Goal: Answer question/provide support: Share knowledge or assist other users

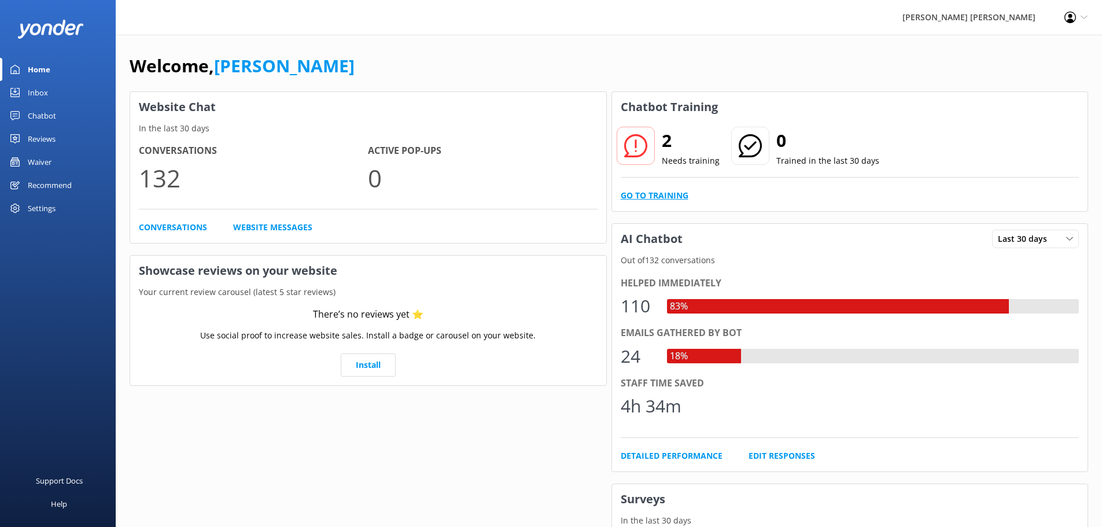
click at [677, 191] on link "Go to Training" at bounding box center [654, 195] width 68 height 13
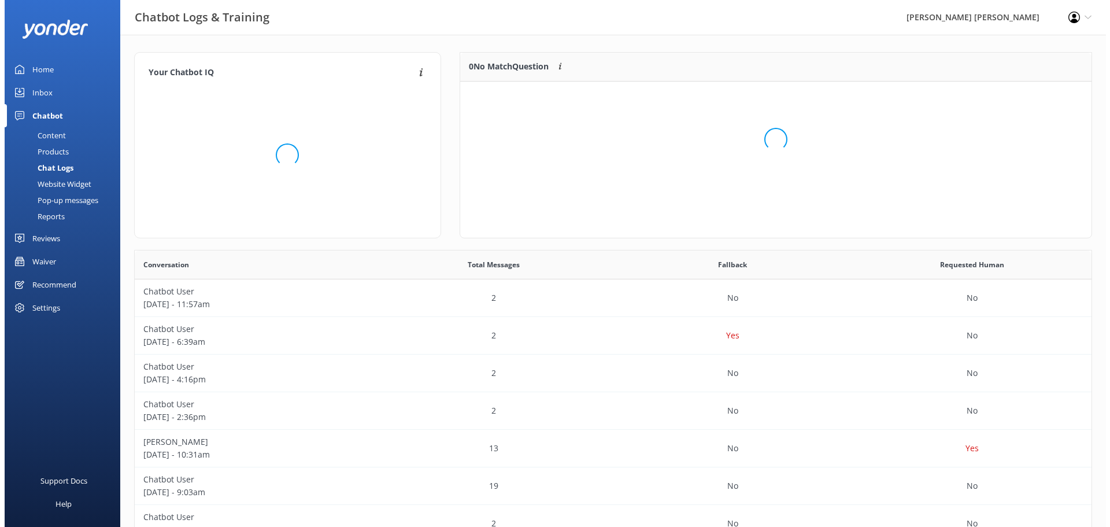
scroll to position [79, 623]
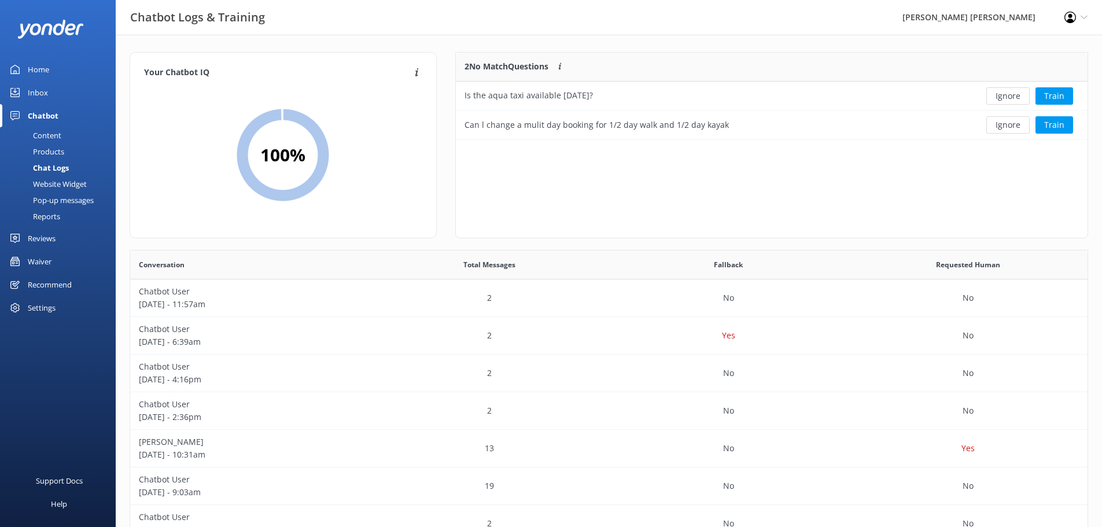
click at [45, 119] on div "Chatbot" at bounding box center [43, 115] width 31 height 23
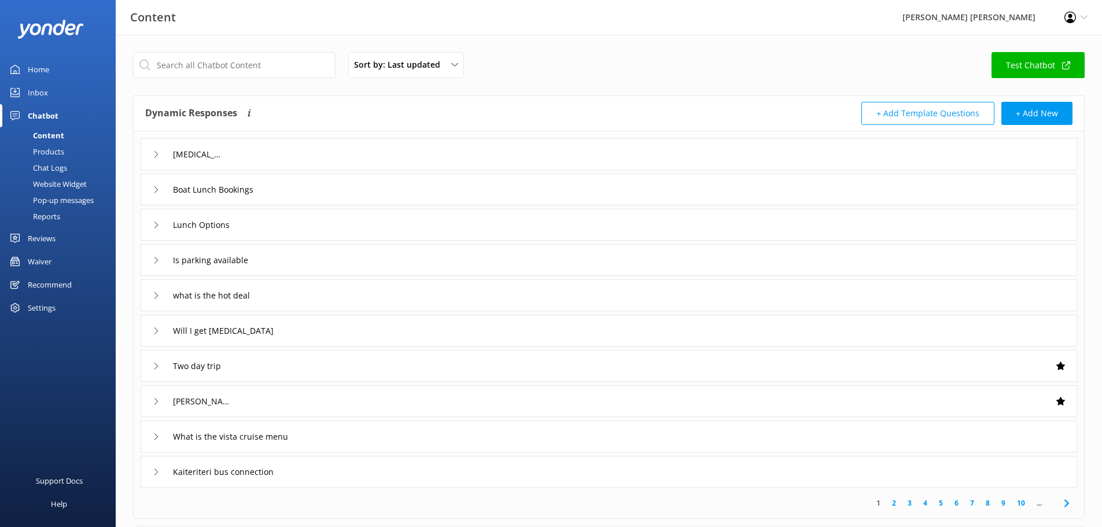
click at [40, 89] on div "Inbox" at bounding box center [38, 92] width 20 height 23
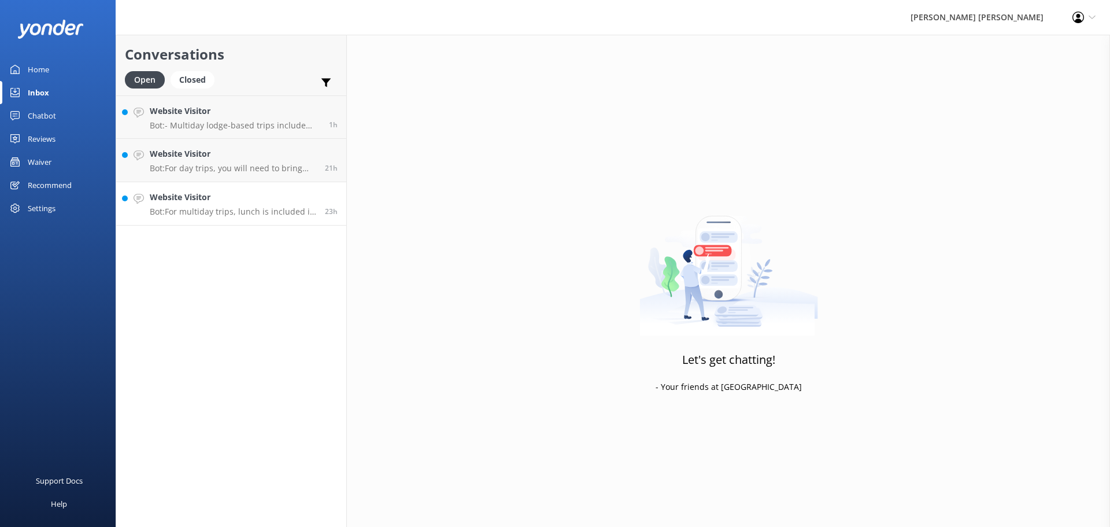
click at [178, 201] on h4 "Website Visitor" at bounding box center [233, 197] width 167 height 13
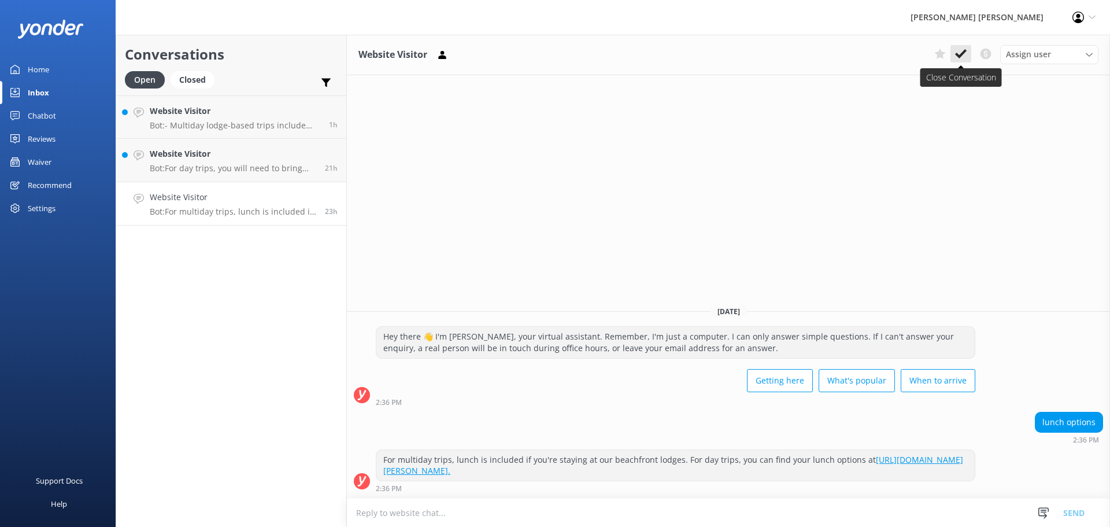
click at [958, 54] on use at bounding box center [961, 53] width 12 height 9
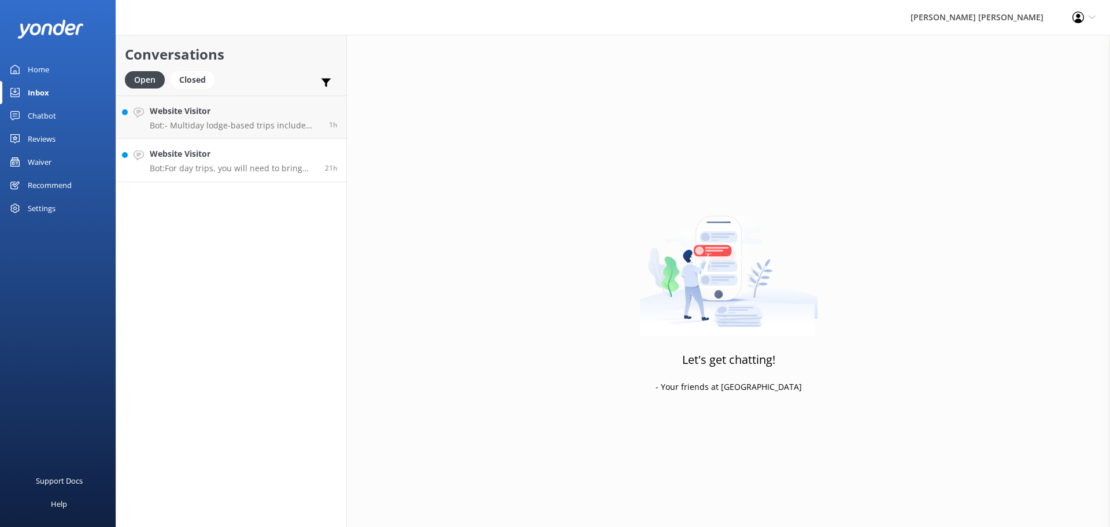
click at [208, 167] on p "Bot: For day trips, you will need to bring your own food or order a picnic lunc…" at bounding box center [233, 168] width 167 height 10
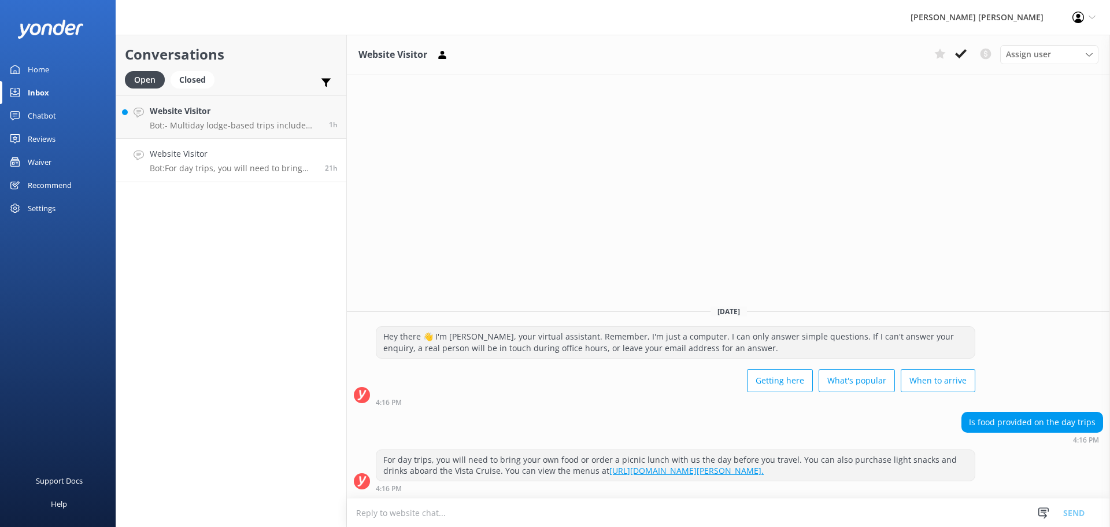
click at [709, 472] on link "[URL][DOMAIN_NAME][PERSON_NAME]." at bounding box center [686, 470] width 154 height 11
click at [254, 160] on h4 "Website Visitor" at bounding box center [233, 153] width 167 height 13
click at [965, 51] on use at bounding box center [961, 53] width 12 height 9
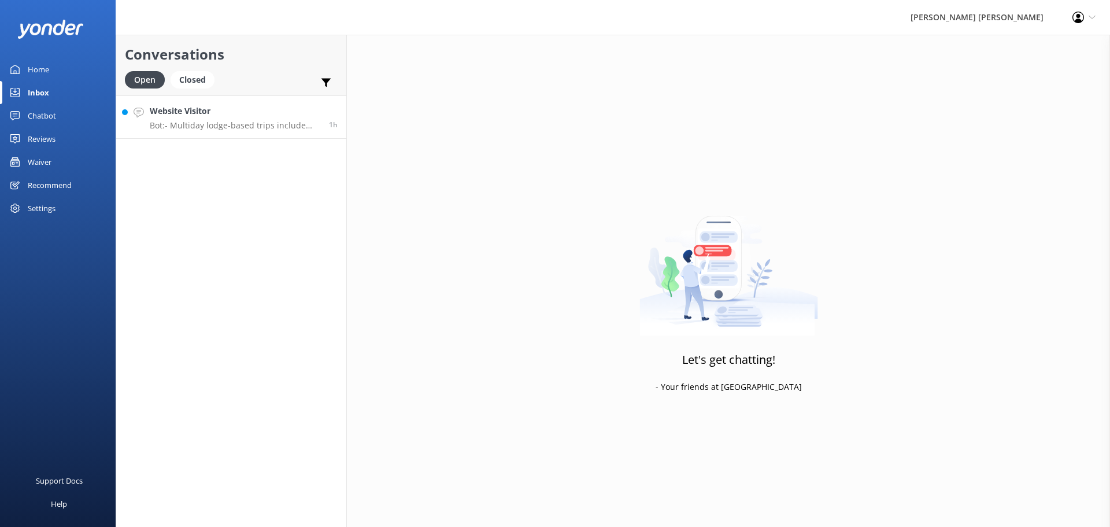
click at [213, 127] on p "Bot: - Multiday lodge-based trips include transport from [GEOGRAPHIC_DATA]. - F…" at bounding box center [235, 125] width 171 height 10
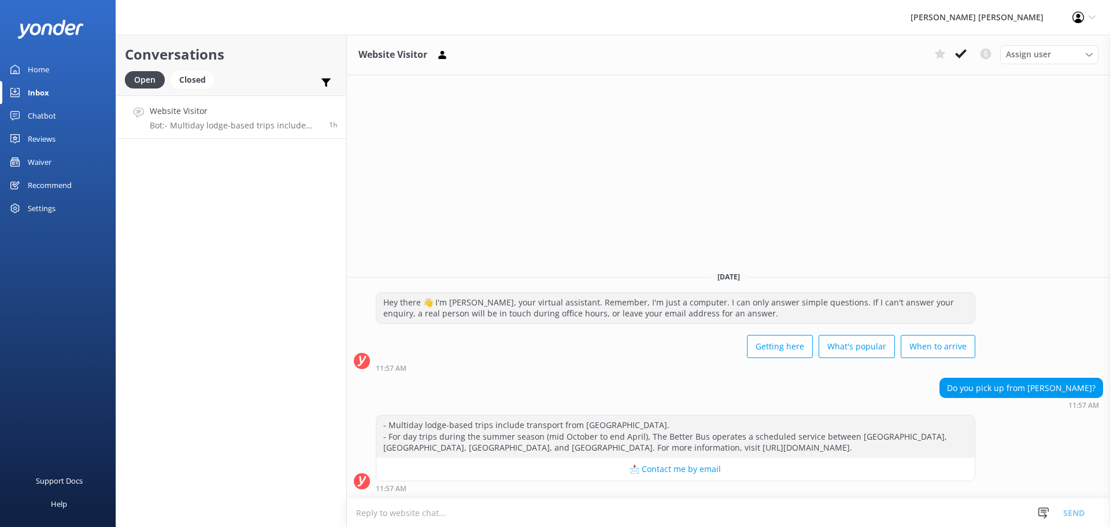
click at [824, 445] on div "- Multiday lodge-based trips include transport from [GEOGRAPHIC_DATA]. - For da…" at bounding box center [675, 436] width 598 height 42
drag, startPoint x: 820, startPoint y: 446, endPoint x: 541, endPoint y: 452, distance: 278.8
click at [541, 452] on div "- Multiday lodge-based trips include transport from [GEOGRAPHIC_DATA]. - For da…" at bounding box center [675, 436] width 598 height 42
copy div "[URL][DOMAIN_NAME]"
click at [43, 114] on div "Chatbot" at bounding box center [42, 115] width 28 height 23
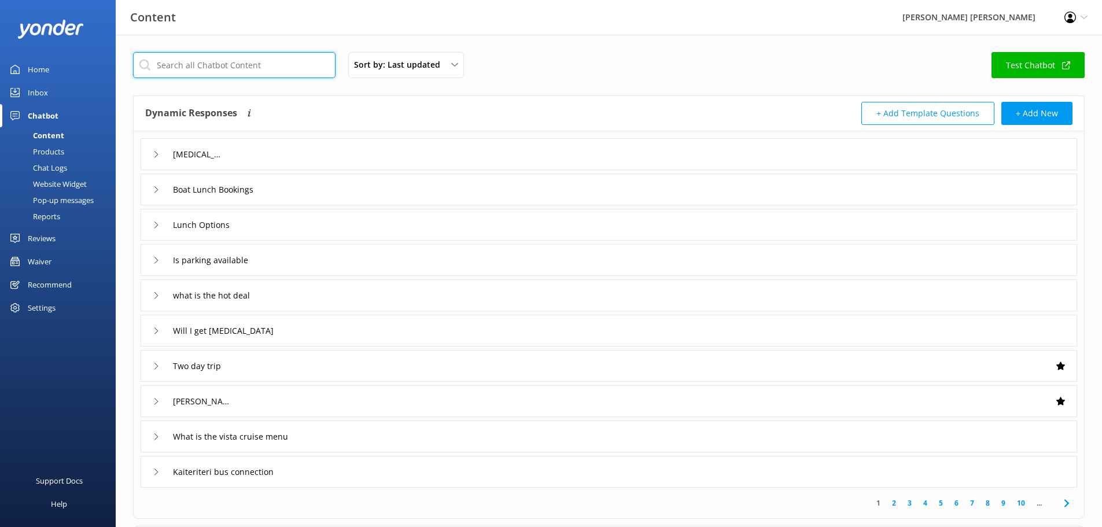
click at [261, 63] on input "text" at bounding box center [234, 65] width 202 height 26
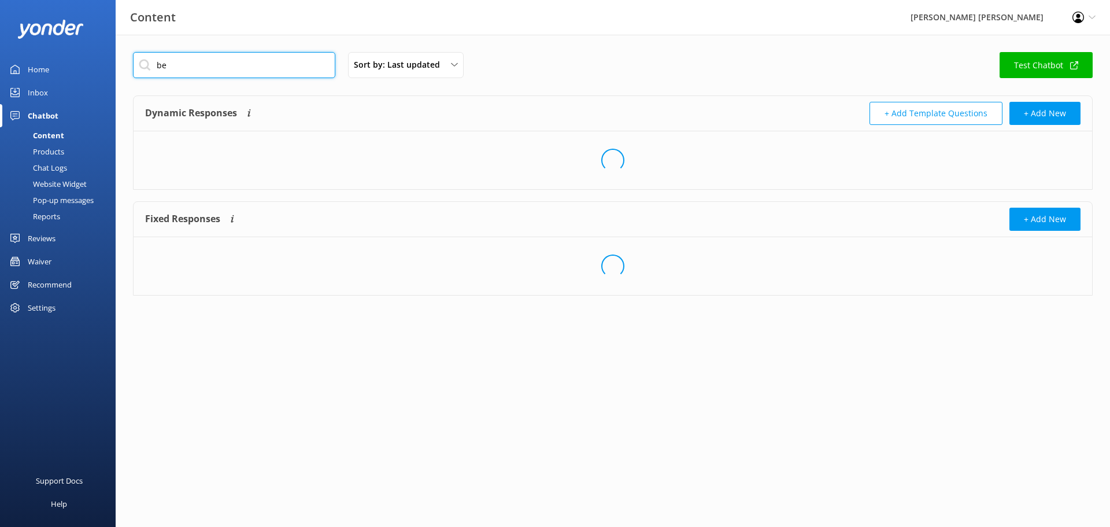
type input "b"
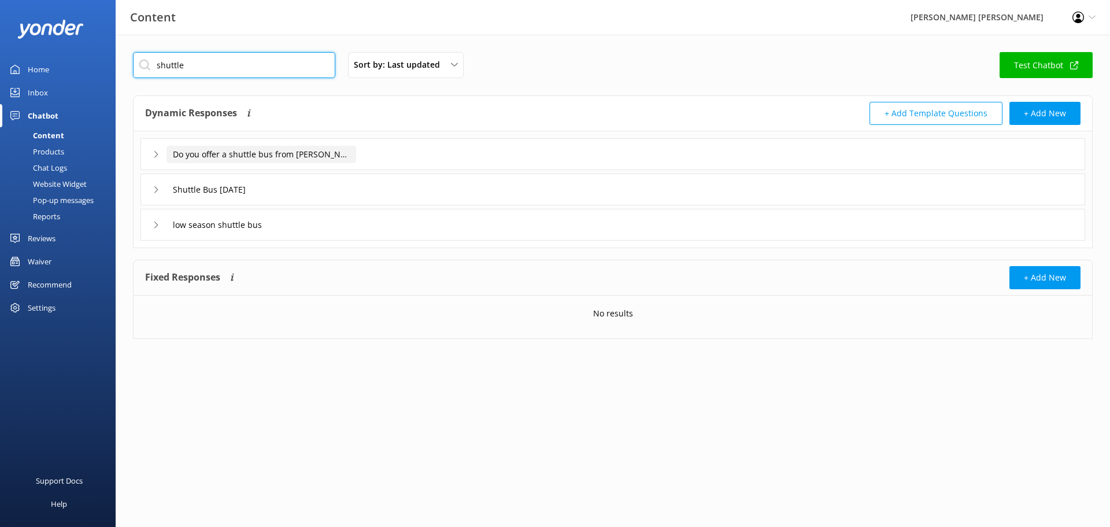
type input "shuttle"
click at [287, 155] on input "Do you offer a shuttle bus from [PERSON_NAME]" at bounding box center [262, 154] width 190 height 17
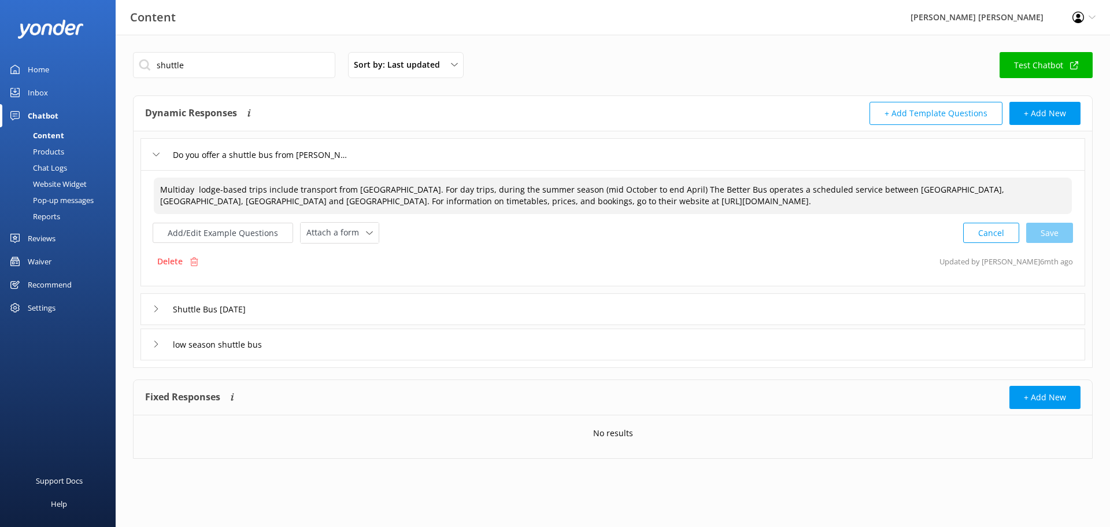
click at [684, 204] on textarea "Multiday lodge-based trips include transport from [GEOGRAPHIC_DATA]. For day tr…" at bounding box center [613, 196] width 918 height 36
drag, startPoint x: 684, startPoint y: 204, endPoint x: 372, endPoint y: 205, distance: 312.3
click at [372, 205] on textarea "Multiday lodge-based trips include transport from [GEOGRAPHIC_DATA]. For day tr…" at bounding box center [613, 196] width 918 height 36
paste textarea "[URL][DOMAIN_NAME]"
click at [1039, 235] on div "Cancel Save" at bounding box center [1018, 232] width 110 height 21
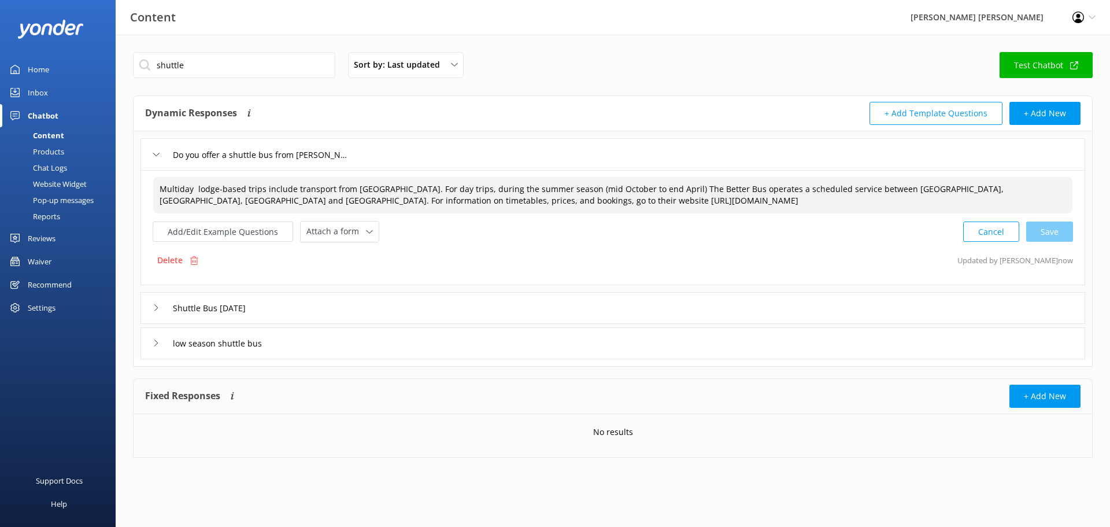
type textarea "Multiday lodge-based trips include transport from [GEOGRAPHIC_DATA]. For day tr…"
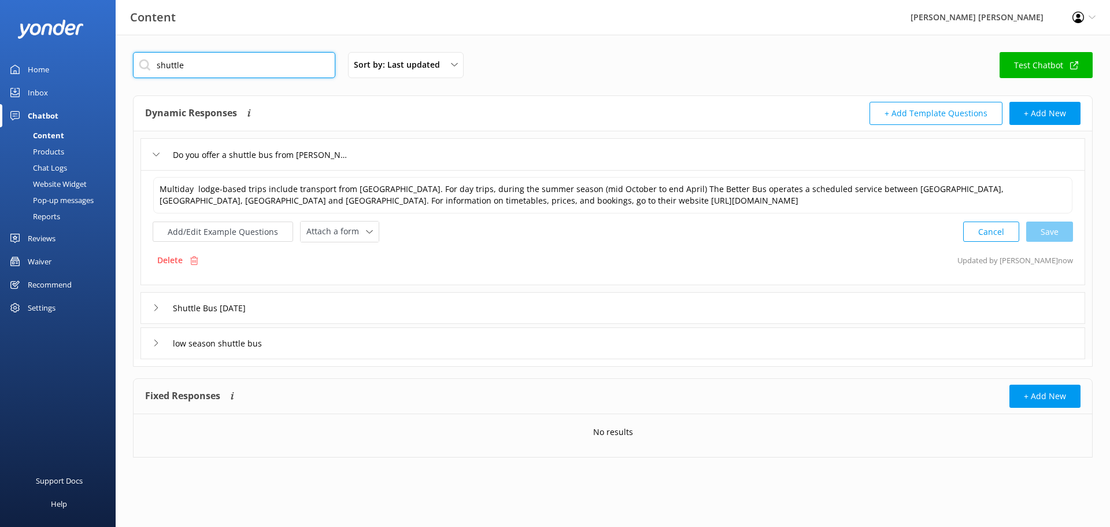
click at [209, 64] on input "shuttle" at bounding box center [234, 65] width 202 height 26
drag, startPoint x: 209, startPoint y: 64, endPoint x: 143, endPoint y: 68, distance: 65.5
click at [143, 68] on input "shuttle" at bounding box center [234, 65] width 202 height 26
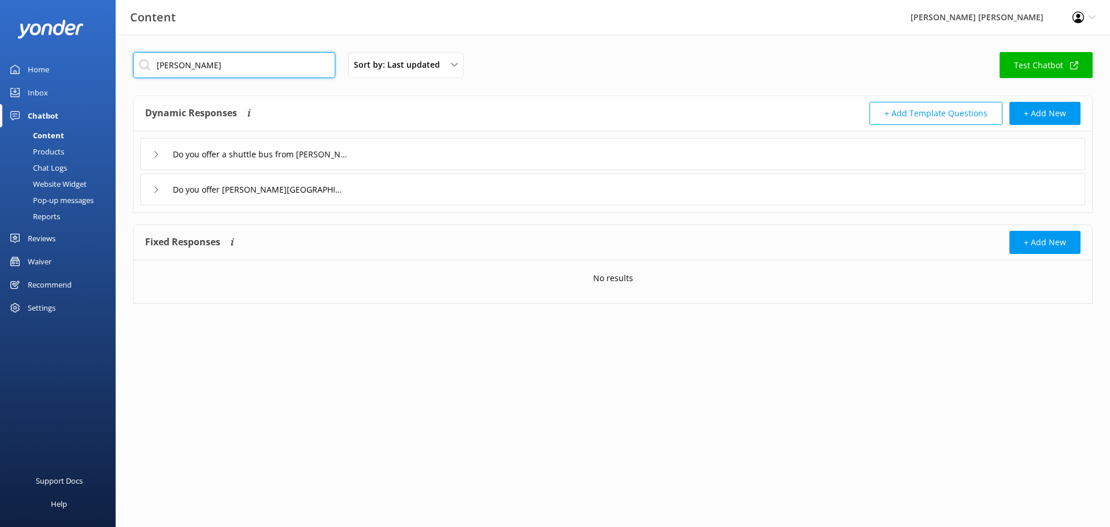
type input "[PERSON_NAME]"
click at [158, 153] on icon at bounding box center [156, 154] width 7 height 7
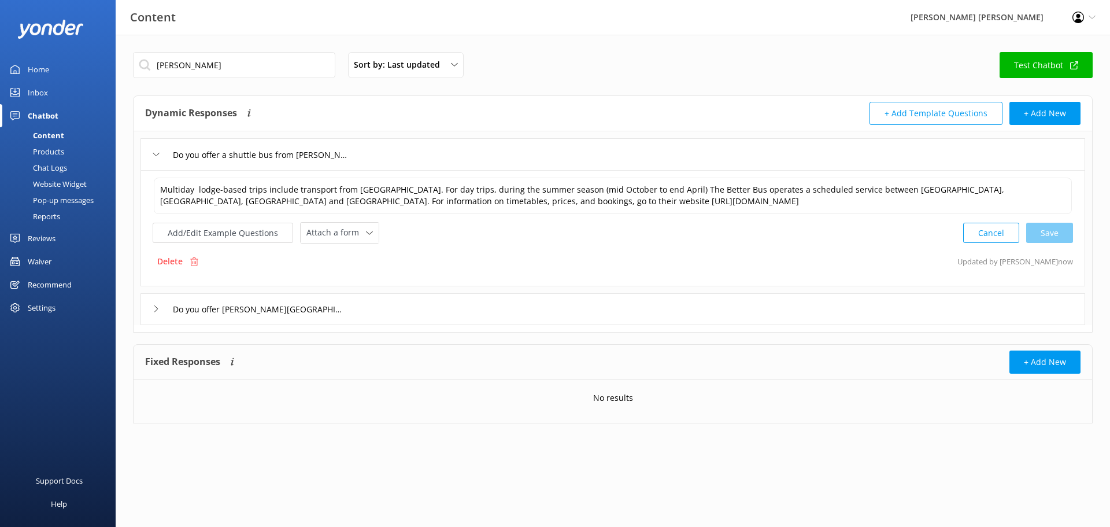
click at [157, 308] on icon at bounding box center [156, 308] width 7 height 7
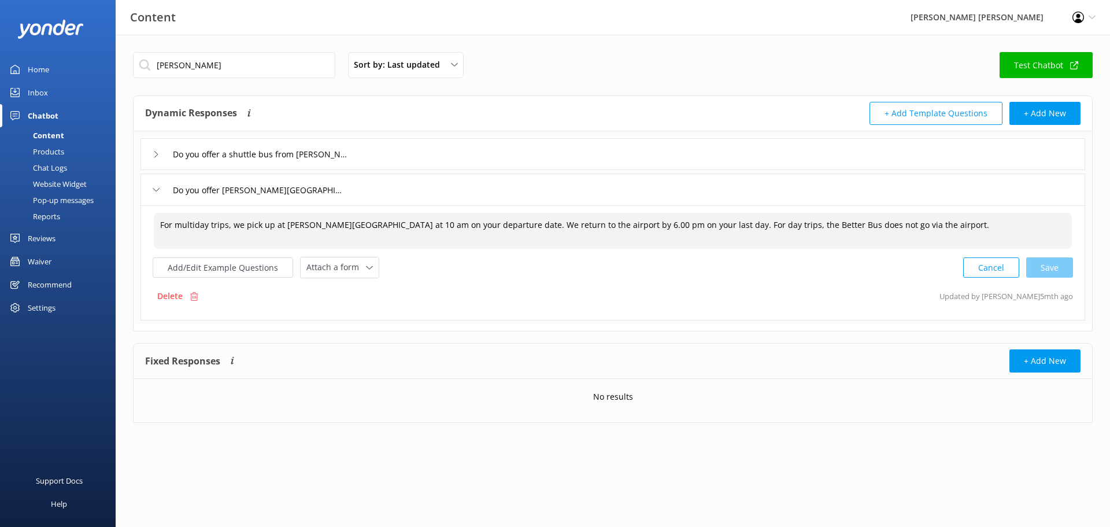
click at [772, 226] on textarea "For multiday trips, we pick up at [PERSON_NAME][GEOGRAPHIC_DATA] at 10 am on yo…" at bounding box center [613, 231] width 918 height 36
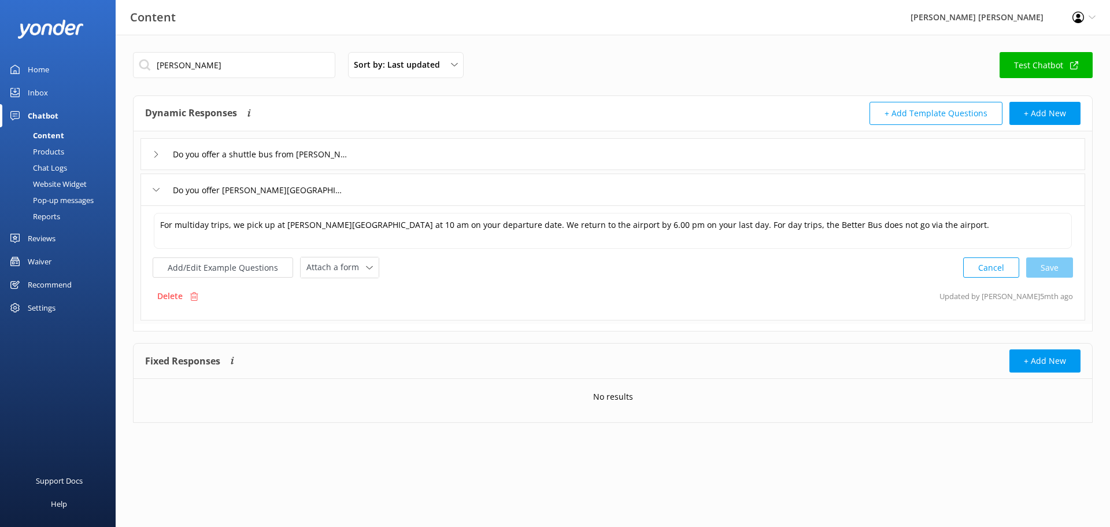
click at [47, 92] on div "Inbox" at bounding box center [38, 92] width 20 height 23
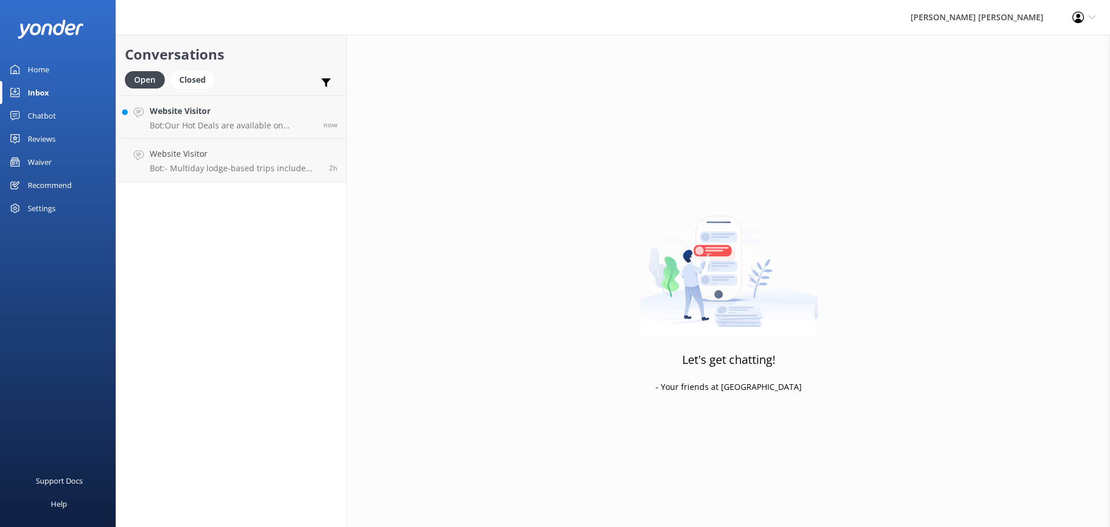
click at [47, 91] on div "Inbox" at bounding box center [38, 92] width 21 height 23
click at [182, 165] on p "Bot: - Multiday lodge-based trips include transport from [GEOGRAPHIC_DATA]. - F…" at bounding box center [235, 168] width 171 height 10
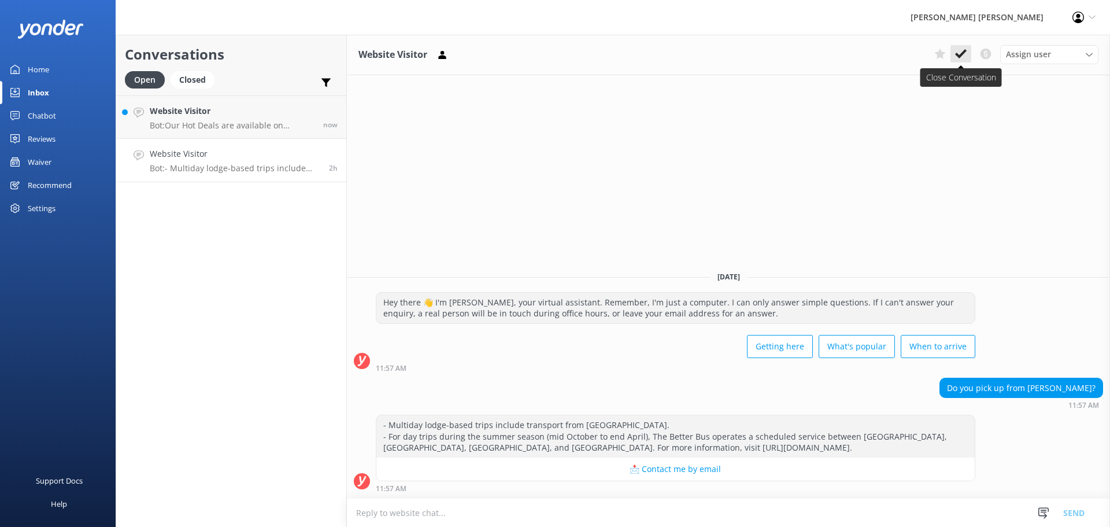
click at [963, 50] on icon at bounding box center [961, 54] width 12 height 12
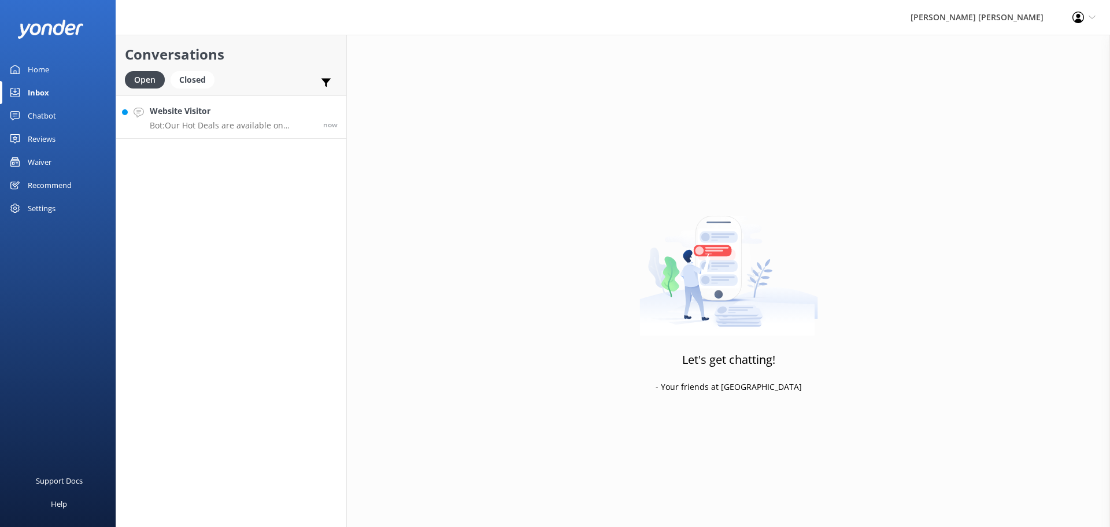
click at [234, 127] on p "Bot: Our Hot Deals are available on selected, seasonal, and last-minute departu…" at bounding box center [232, 125] width 165 height 10
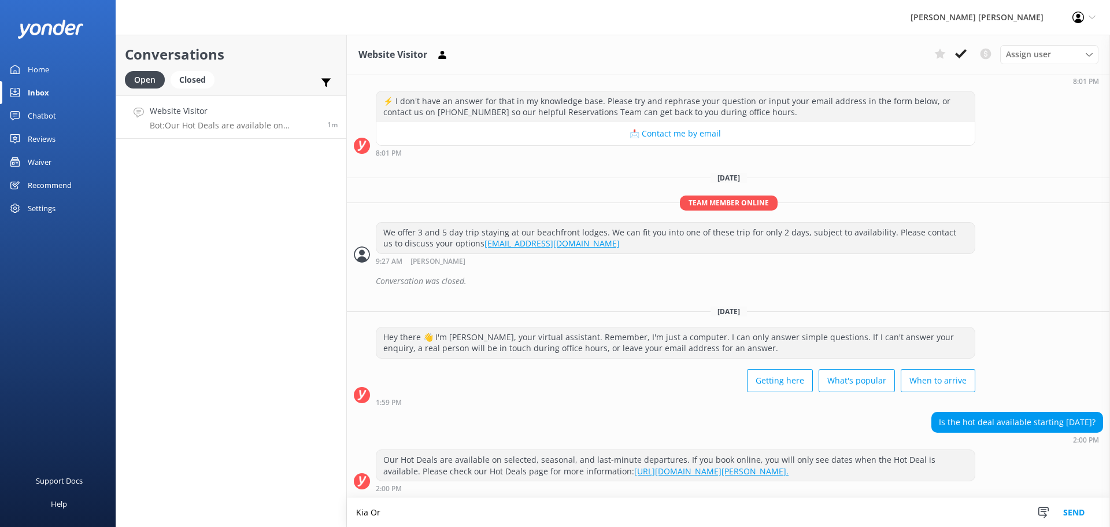
scroll to position [138, 0]
type textarea "[PERSON_NAME], Hot Deals are last-minute discounts on trips with a lot of avail…"
click at [1073, 516] on button "Send" at bounding box center [1073, 512] width 43 height 29
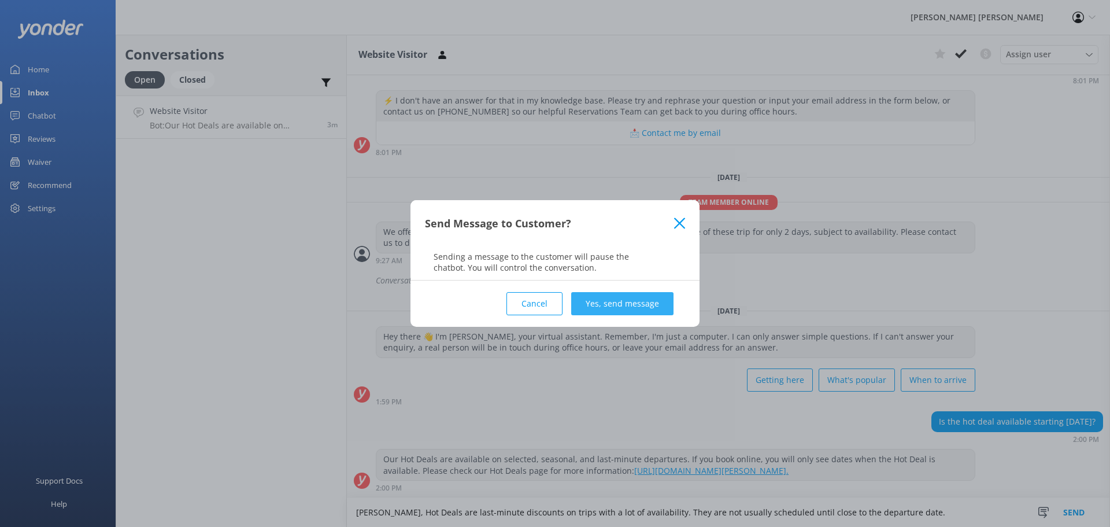
click at [601, 304] on button "Yes, send message" at bounding box center [622, 303] width 102 height 23
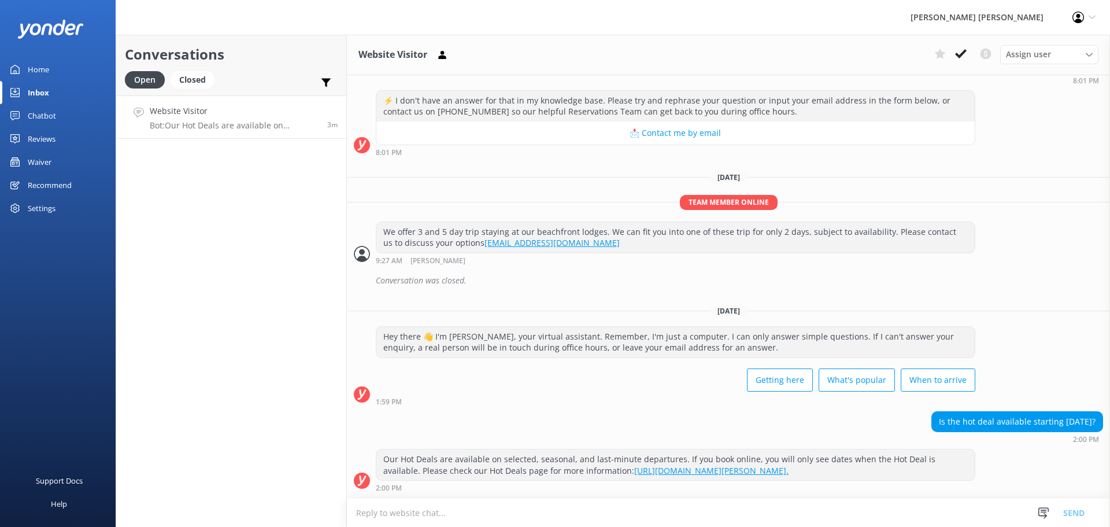
scroll to position [213, 0]
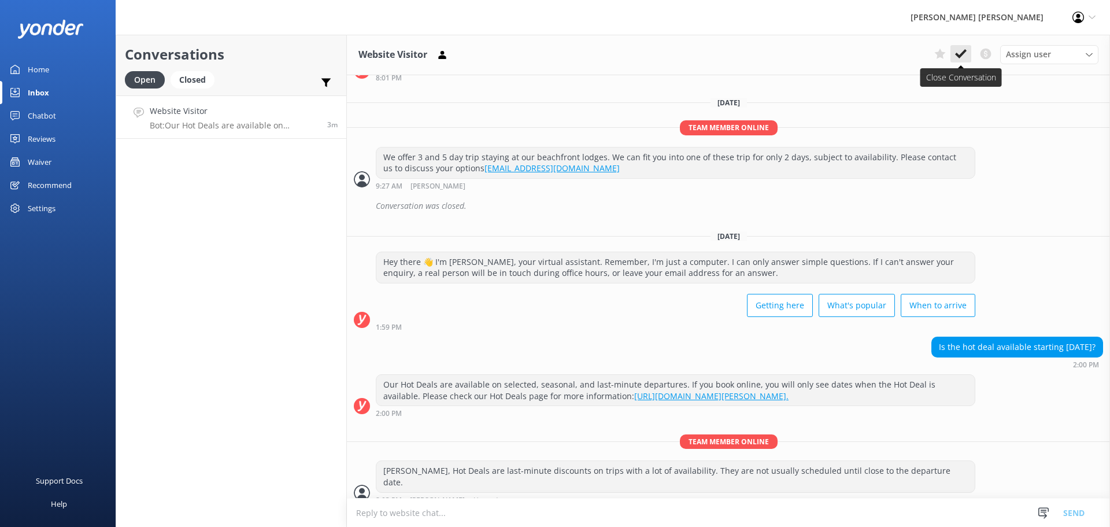
click at [955, 55] on button at bounding box center [961, 53] width 21 height 17
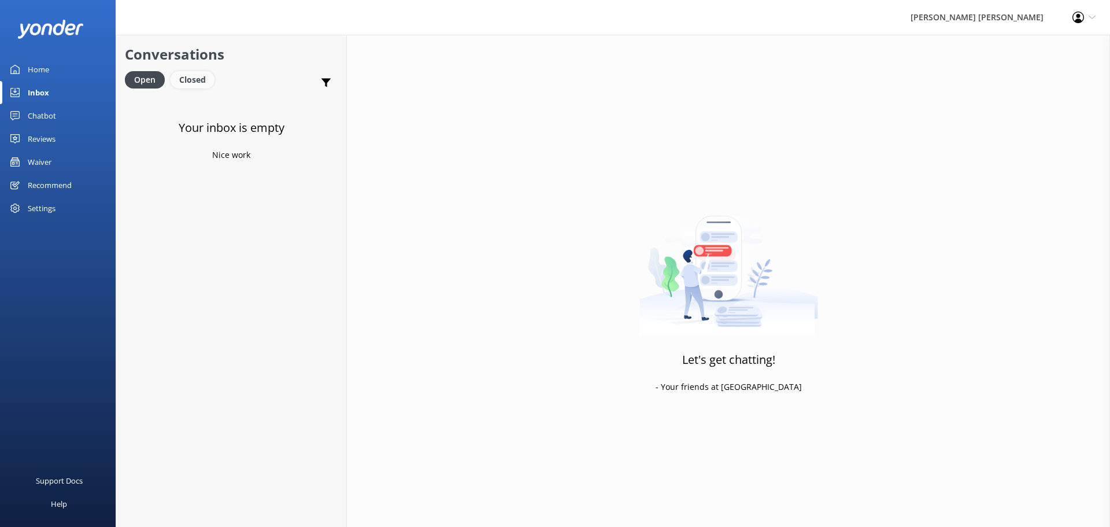
click at [199, 78] on div "Closed" at bounding box center [193, 79] width 44 height 17
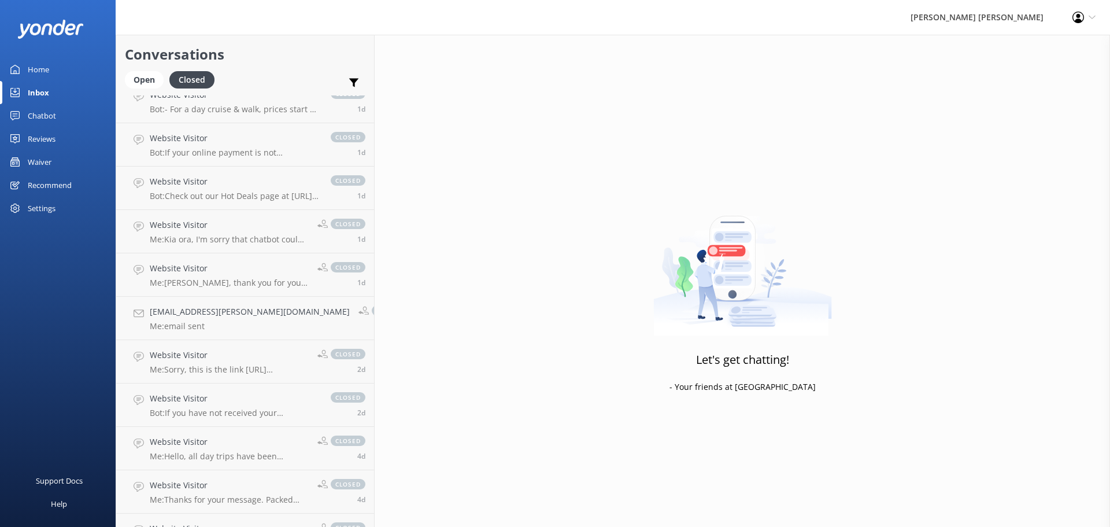
scroll to position [367, 0]
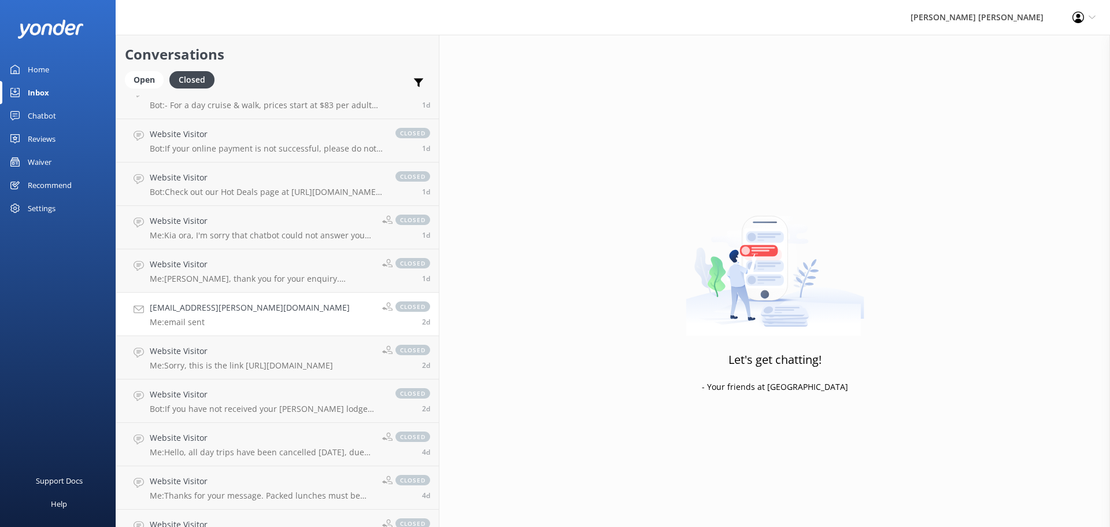
click at [222, 316] on div "[EMAIL_ADDRESS][PERSON_NAME][DOMAIN_NAME] Me: email sent" at bounding box center [250, 313] width 200 height 25
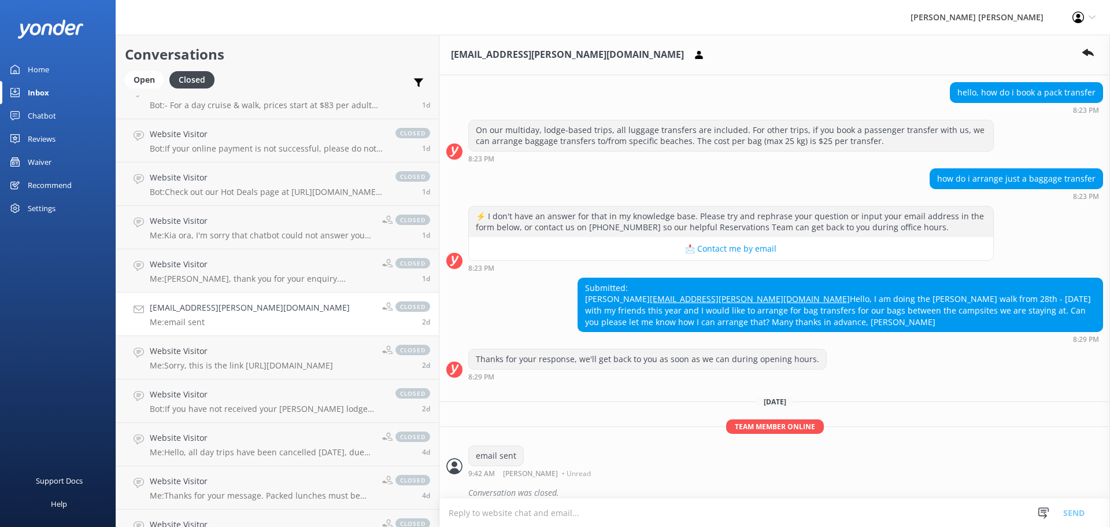
scroll to position [130, 0]
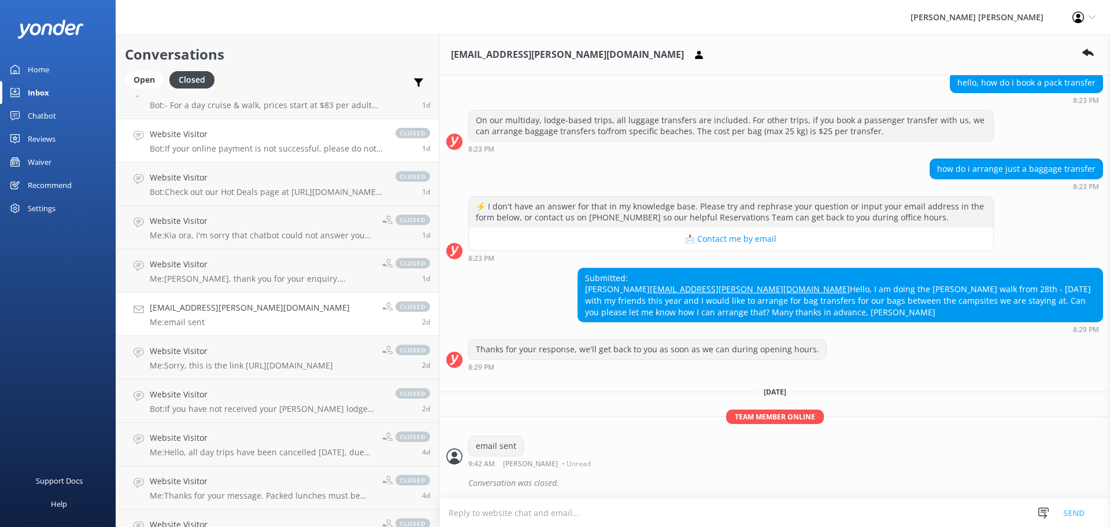
click at [186, 153] on p "Bot: If your online payment is not successful, please do not attempt to pay aga…" at bounding box center [267, 148] width 234 height 10
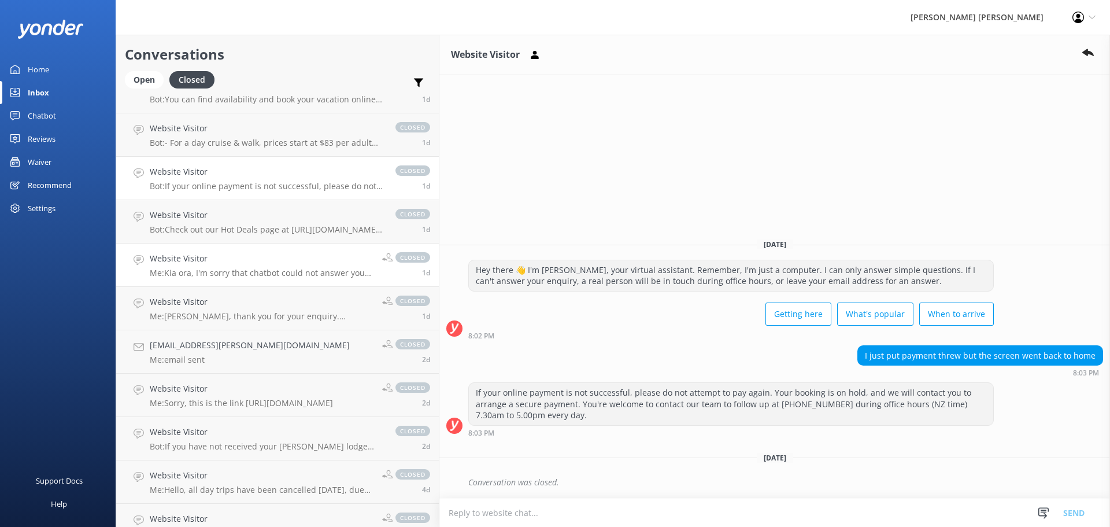
scroll to position [309, 0]
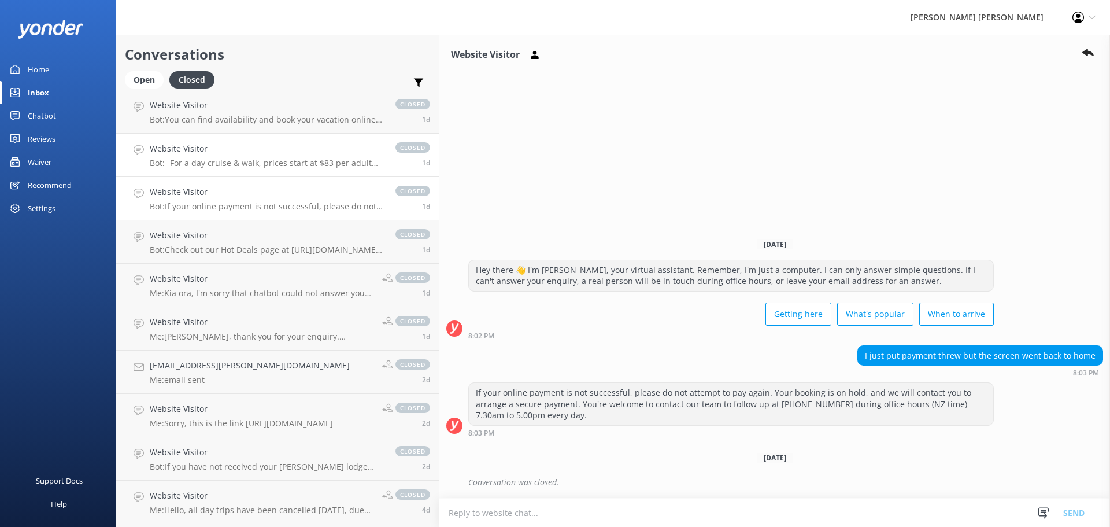
click at [225, 169] on link "Website Visitor Bot: - For a day cruise & walk, prices start at $83 per adult f…" at bounding box center [277, 155] width 323 height 43
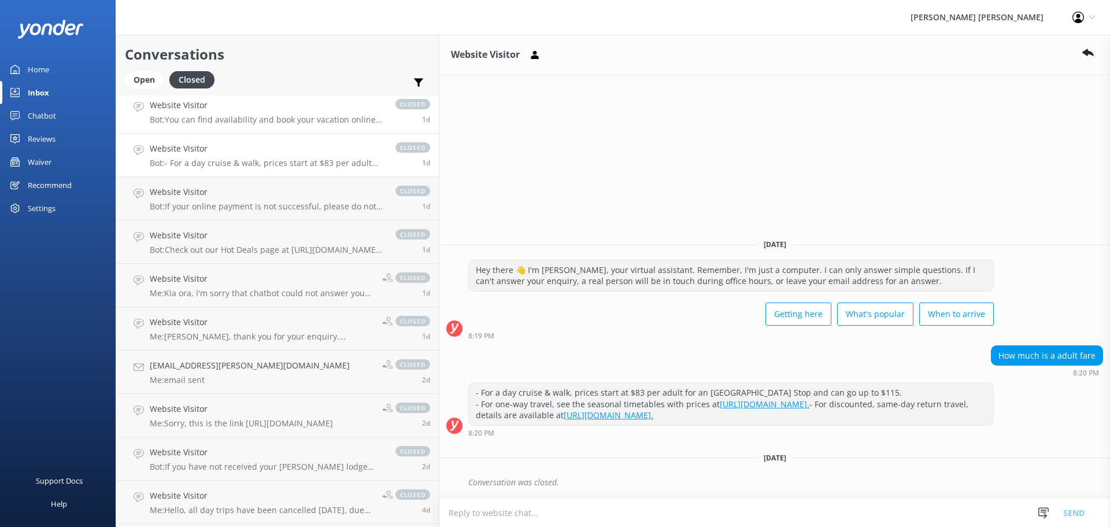
click at [242, 124] on link "Website Visitor Bot: You can find availability and book your vacation online by…" at bounding box center [277, 111] width 323 height 43
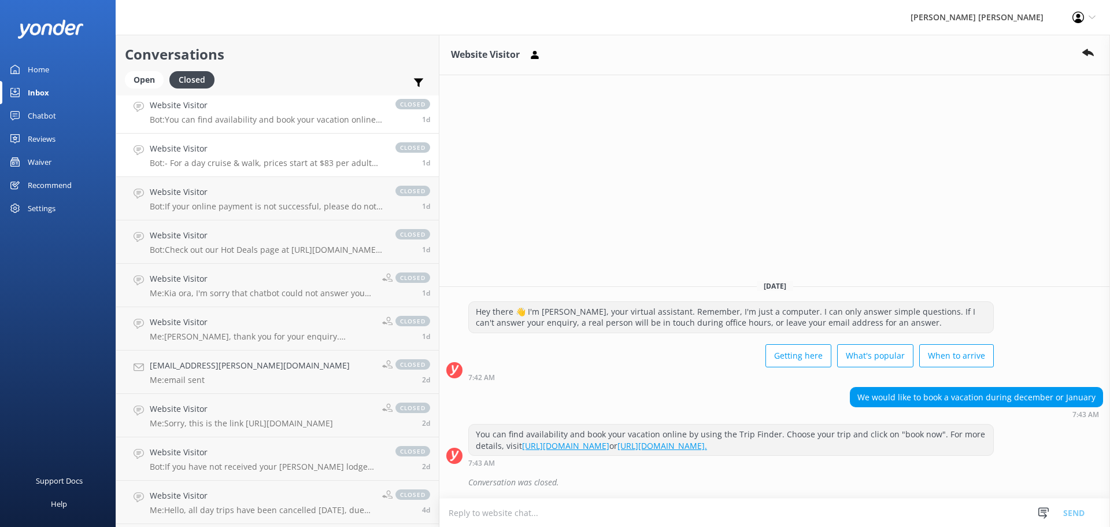
scroll to position [193, 0]
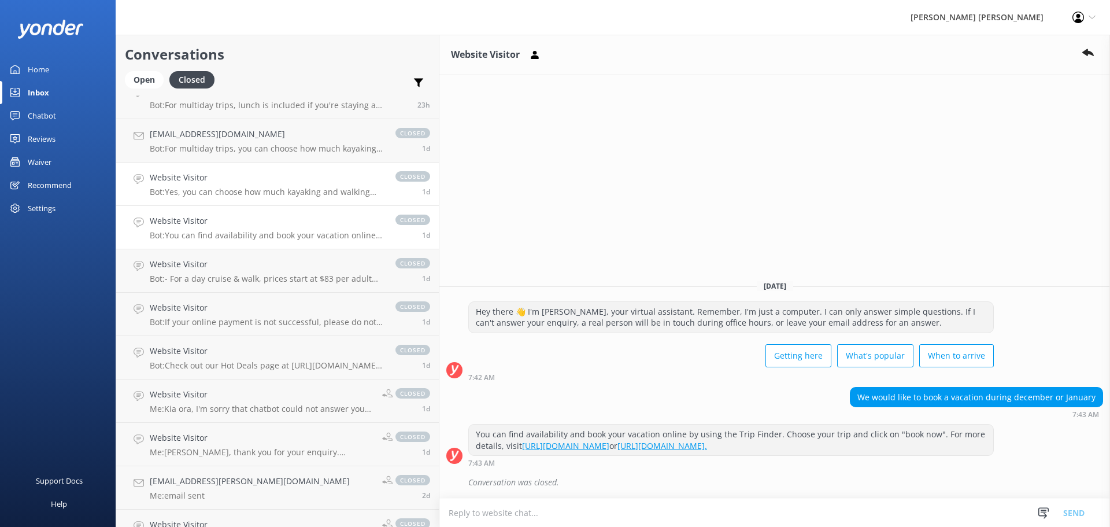
click at [255, 191] on p "Bot: Yes, you can choose how much kayaking and walking you want to do each day …" at bounding box center [267, 192] width 234 height 10
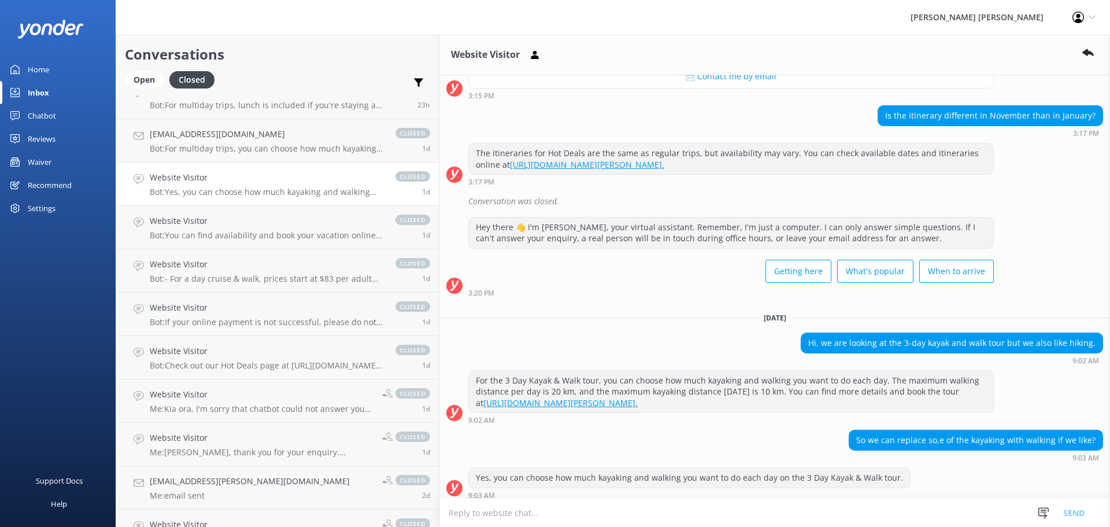
scroll to position [952, 0]
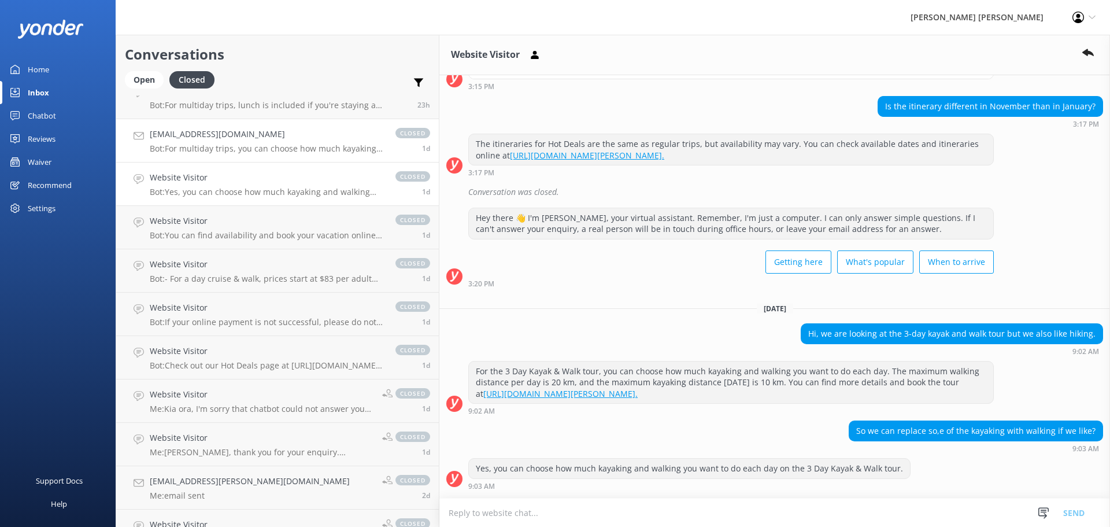
click at [274, 151] on p "Bot: For multiday trips, you can choose how much kayaking and walking you want …" at bounding box center [267, 148] width 234 height 10
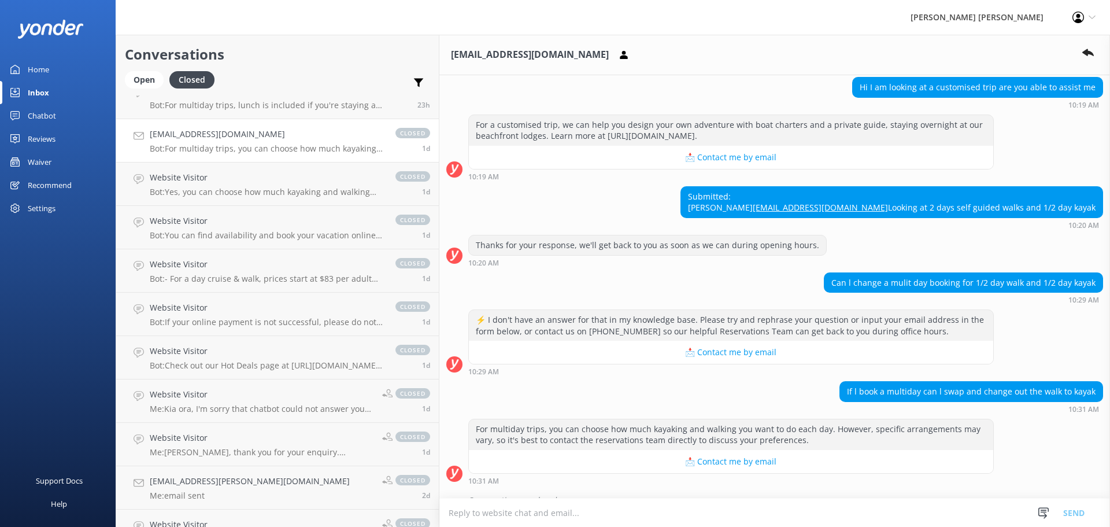
scroll to position [578, 0]
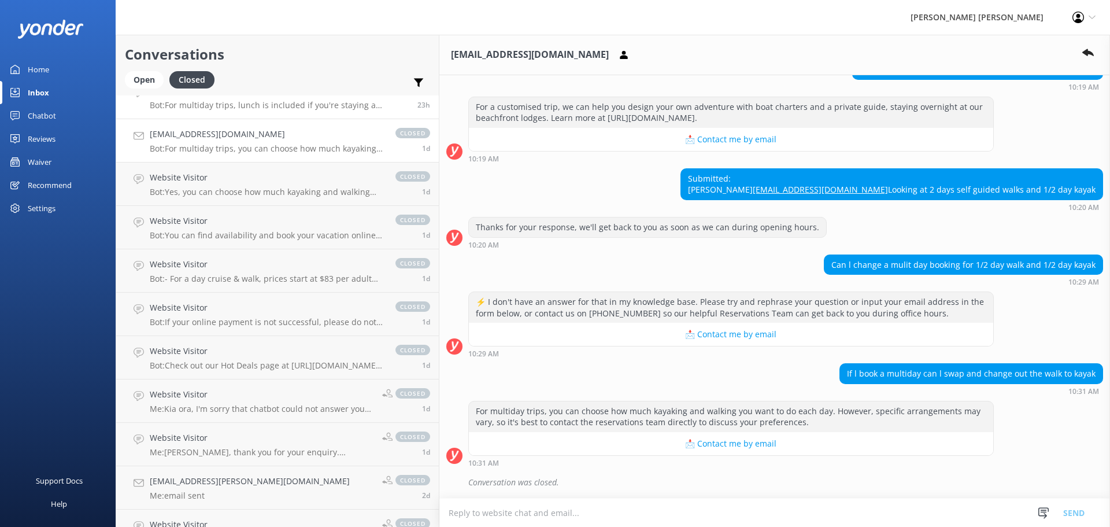
click at [259, 108] on p "Bot: For multiday trips, lunch is included if you're staying at our beachfront …" at bounding box center [267, 105] width 234 height 10
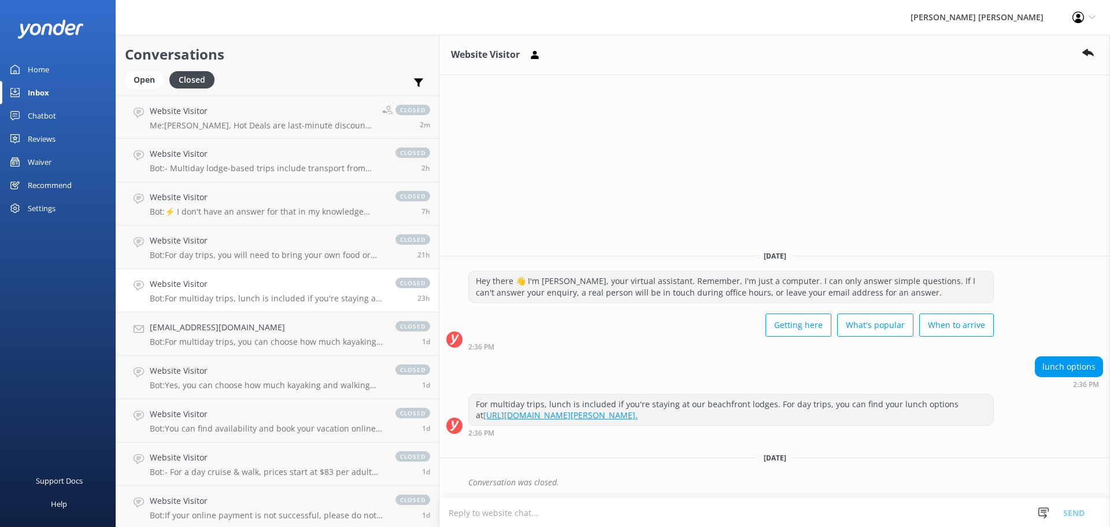
click at [38, 71] on div "Home" at bounding box center [38, 69] width 21 height 23
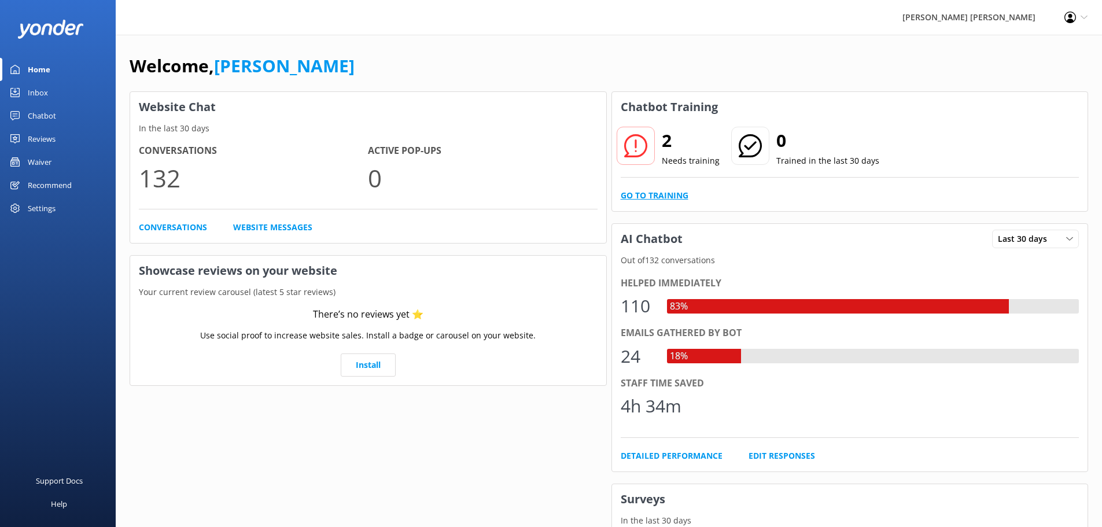
click at [666, 193] on link "Go to Training" at bounding box center [654, 195] width 68 height 13
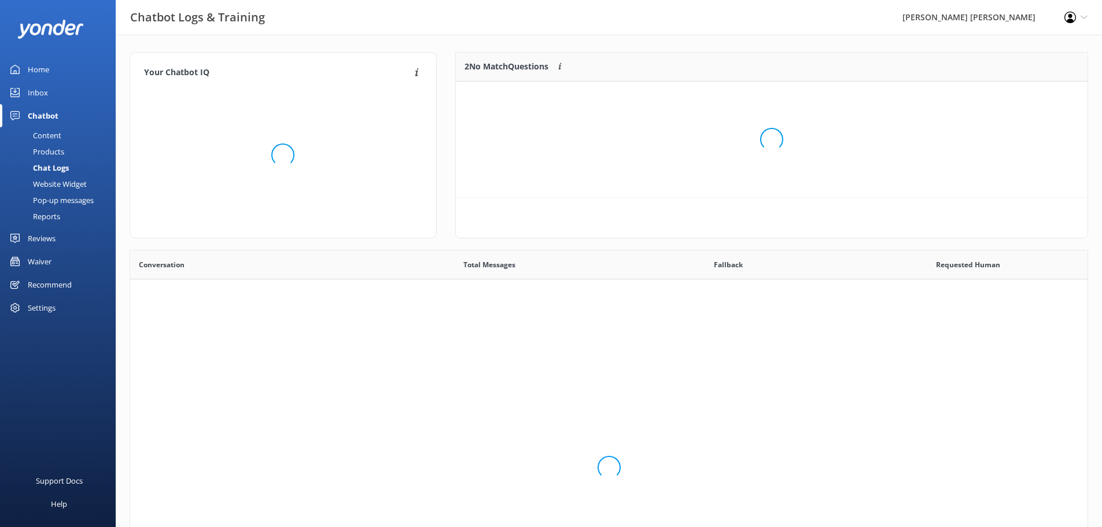
scroll to position [397, 948]
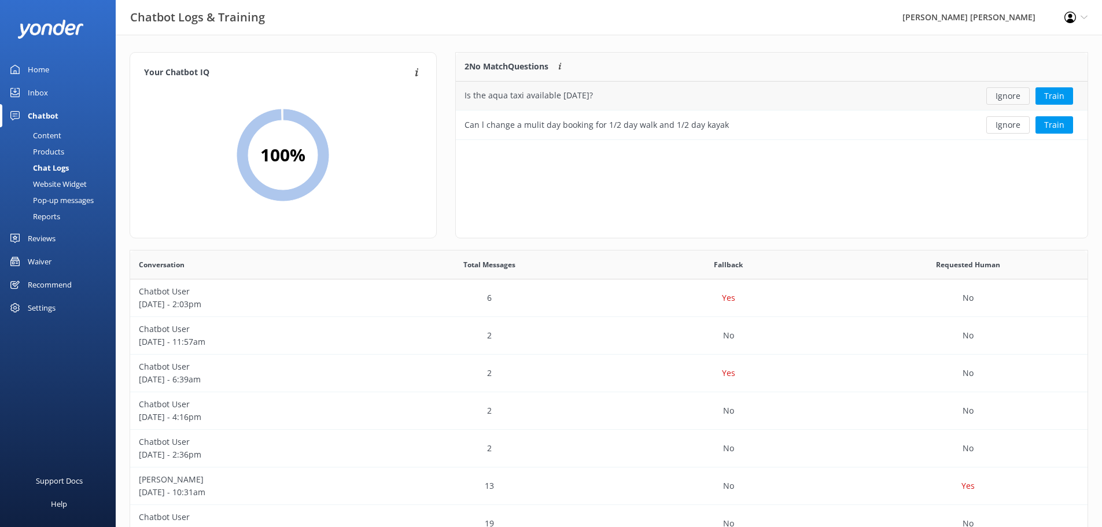
click at [1008, 97] on button "Ignore" at bounding box center [1007, 95] width 43 height 17
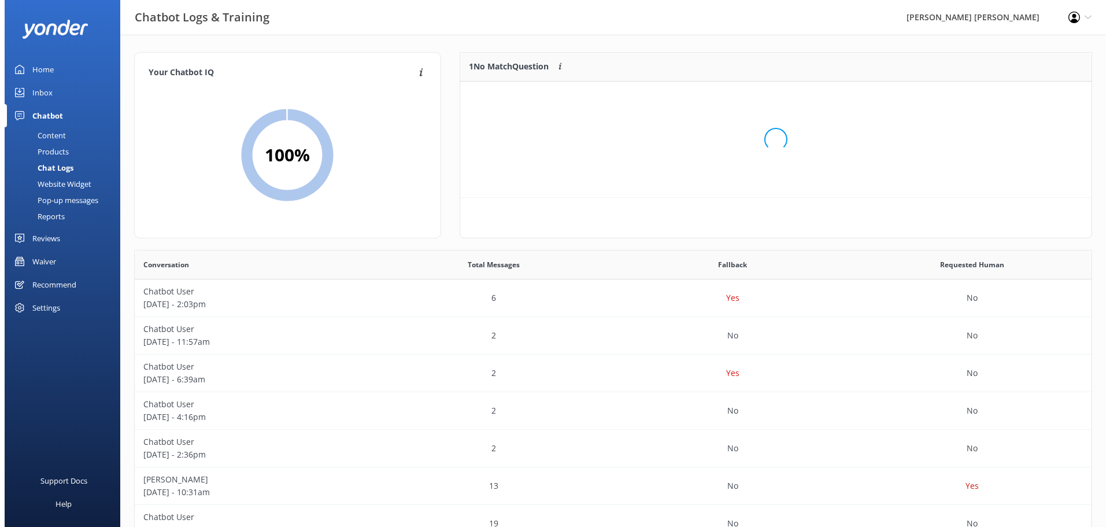
scroll to position [50, 623]
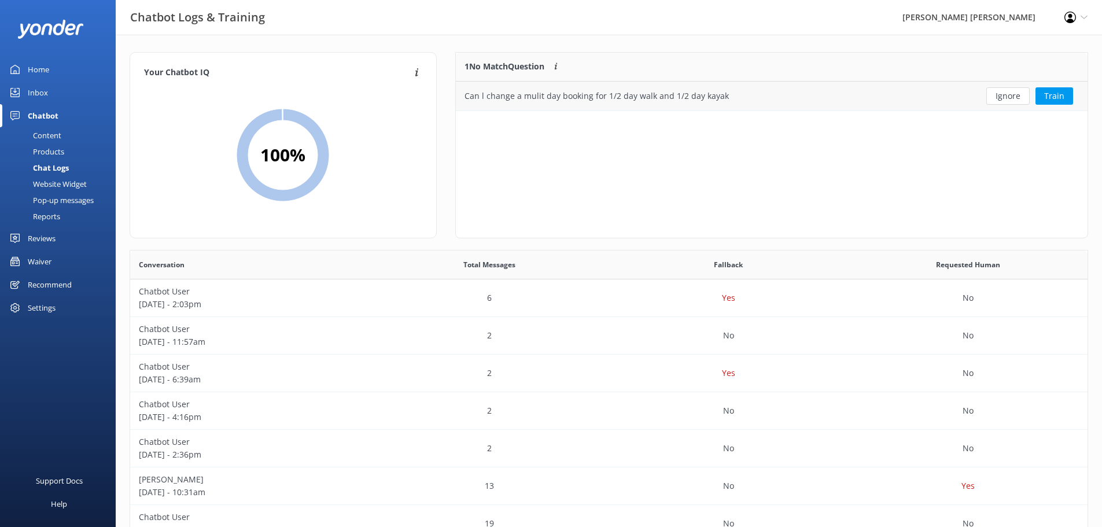
click at [692, 95] on div "Can l change a mulit day booking for 1/2 day walk and 1/2 day kayak" at bounding box center [596, 96] width 264 height 13
click at [679, 96] on div "Can l change a mulit day booking for 1/2 day walk and 1/2 day kayak" at bounding box center [596, 96] width 264 height 13
click at [708, 97] on div "Can l change a mulit day booking for 1/2 day walk and 1/2 day kayak" at bounding box center [596, 96] width 264 height 13
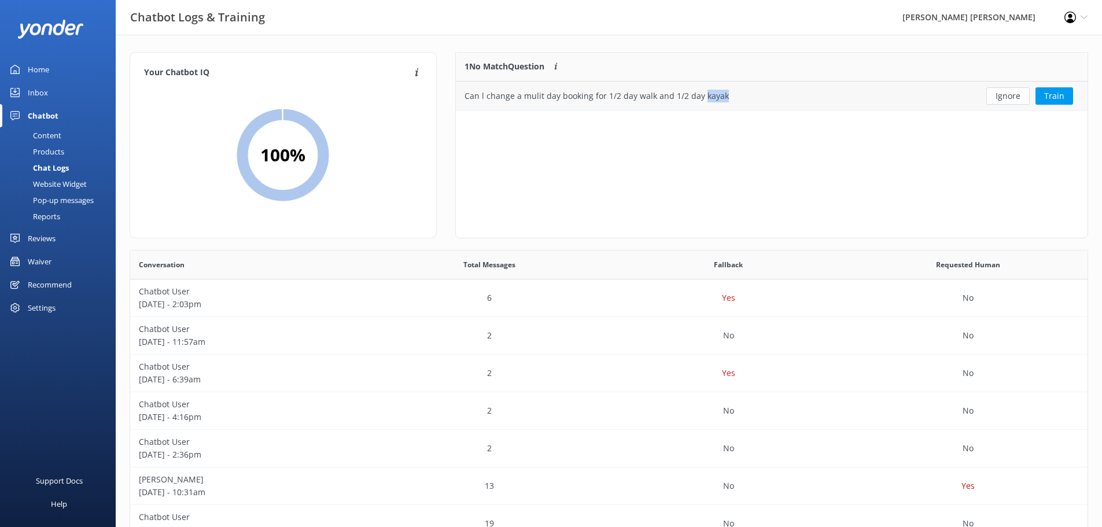
click at [708, 97] on div "Can l change a mulit day booking for 1/2 day walk and 1/2 day kayak" at bounding box center [596, 96] width 264 height 13
click at [664, 97] on div "Can l change a mulit day booking for 1/2 day walk and 1/2 day kayak" at bounding box center [596, 96] width 264 height 13
drag, startPoint x: 629, startPoint y: 98, endPoint x: 550, endPoint y: 135, distance: 86.6
click at [550, 135] on div "1 No Match Question Customers sometimes ask questions that don't fully match an…" at bounding box center [771, 145] width 633 height 186
click at [221, 301] on p "[DATE] - 2:03pm" at bounding box center [250, 304] width 222 height 13
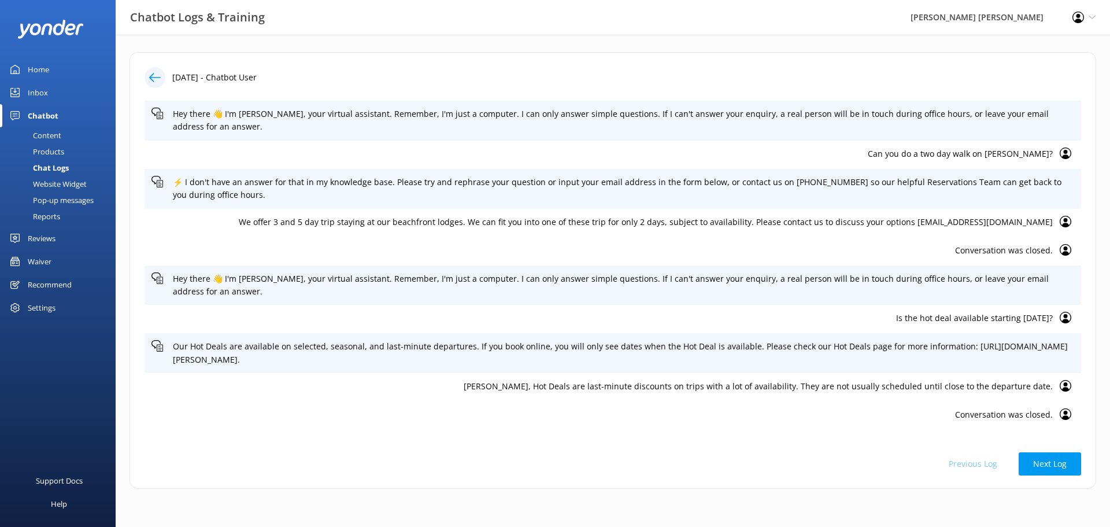
click at [156, 80] on icon at bounding box center [155, 78] width 12 height 12
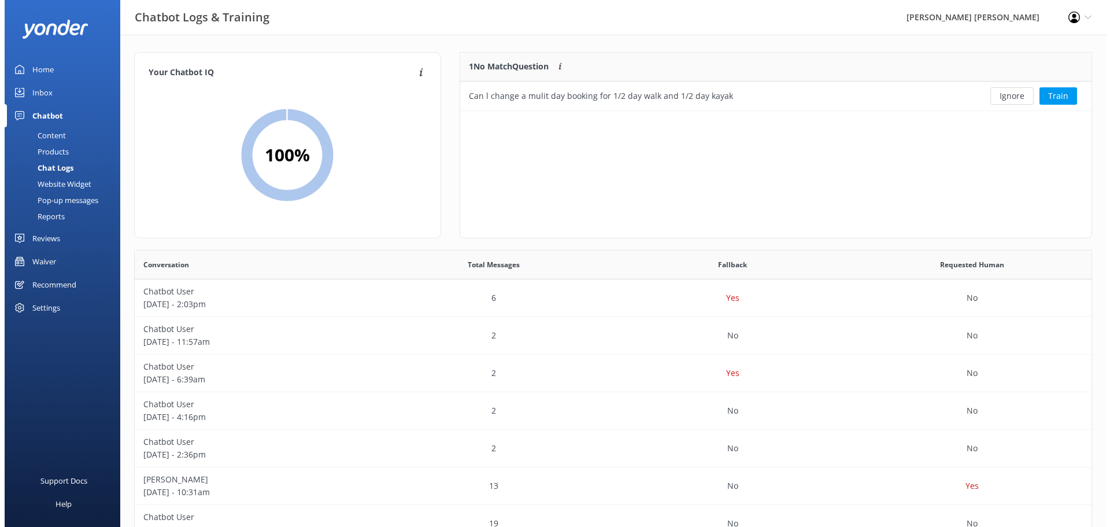
scroll to position [50, 623]
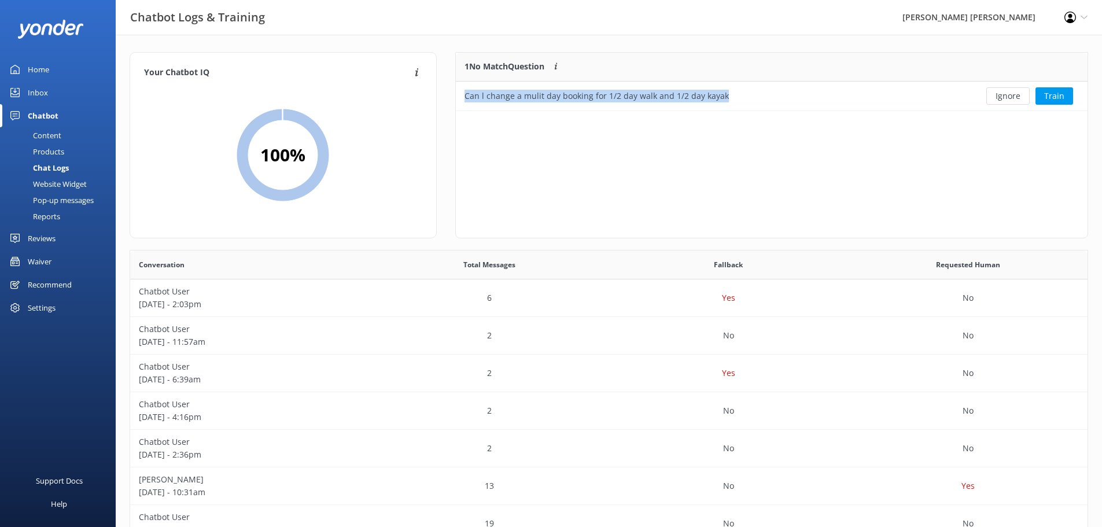
drag, startPoint x: 752, startPoint y: 97, endPoint x: 451, endPoint y: 101, distance: 300.7
click at [451, 101] on div "1 No Match Question Customers sometimes ask questions that don't fully match an…" at bounding box center [771, 151] width 651 height 198
copy div "Can l change a mulit day booking for 1/2 day walk and 1/2 day kayak"
click at [62, 131] on link "Content" at bounding box center [61, 135] width 109 height 16
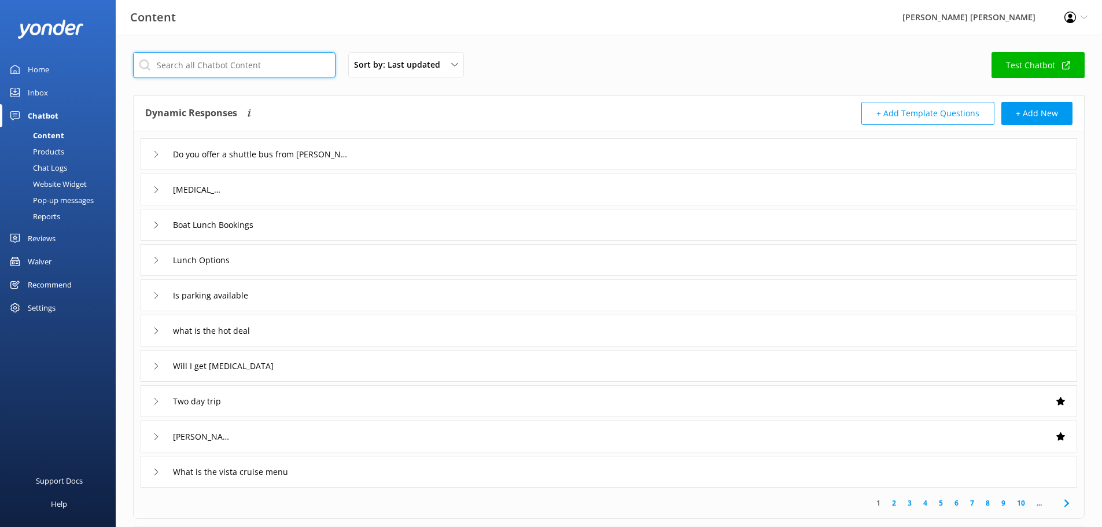
click at [221, 65] on input "text" at bounding box center [234, 65] width 202 height 26
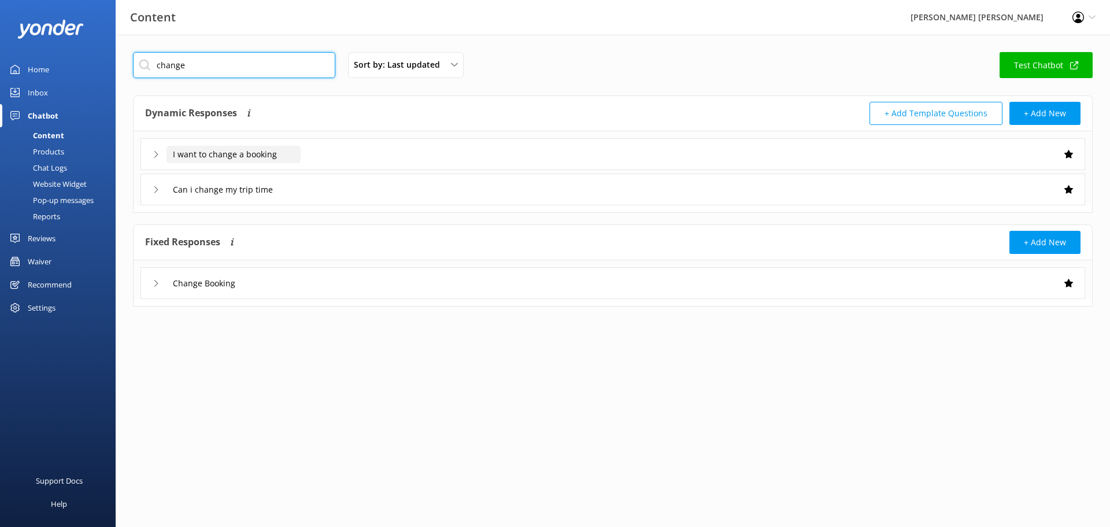
type input "change"
click at [215, 158] on input "I want to change a booking" at bounding box center [234, 154] width 134 height 17
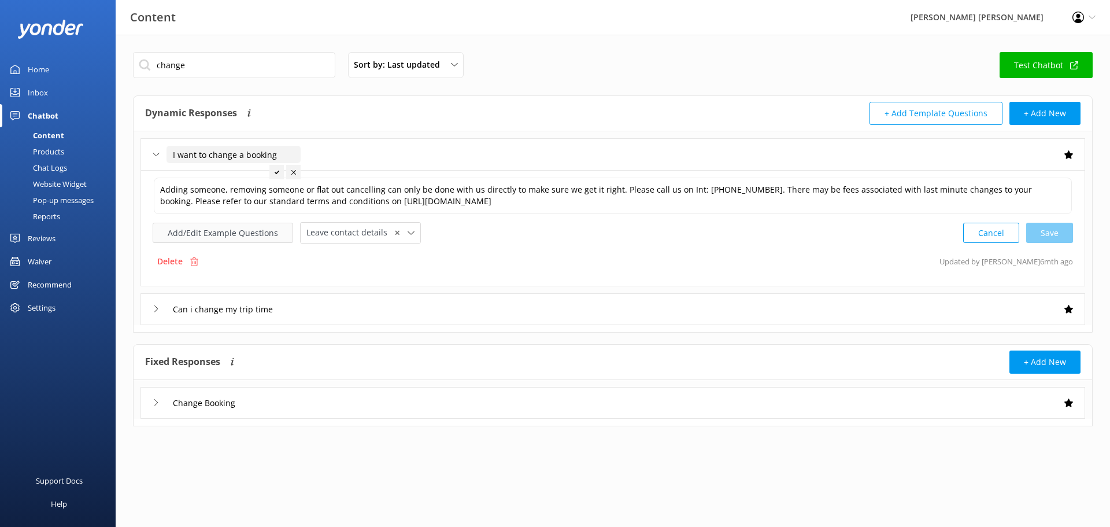
click at [200, 232] on button "Add/Edit Example Questions" at bounding box center [223, 233] width 141 height 20
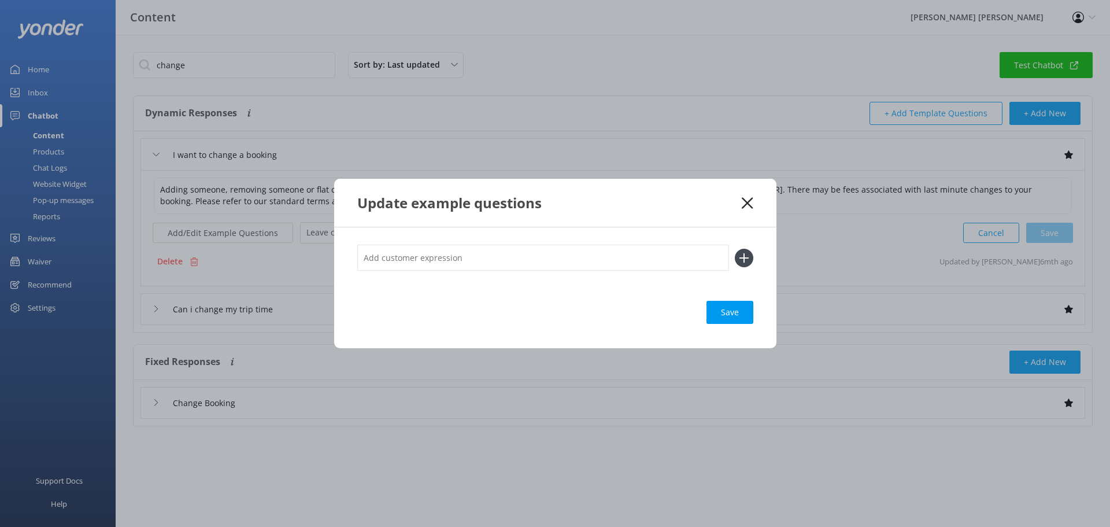
click at [187, 312] on div "Update example questions Save" at bounding box center [555, 263] width 1110 height 527
click at [745, 206] on use at bounding box center [747, 202] width 11 height 11
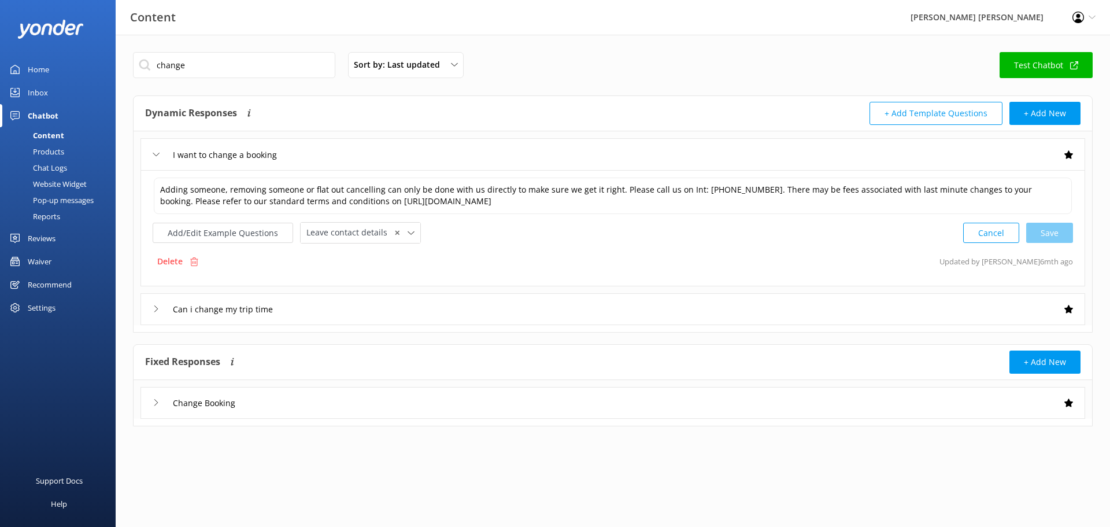
click at [155, 402] on icon at bounding box center [156, 402] width 7 height 7
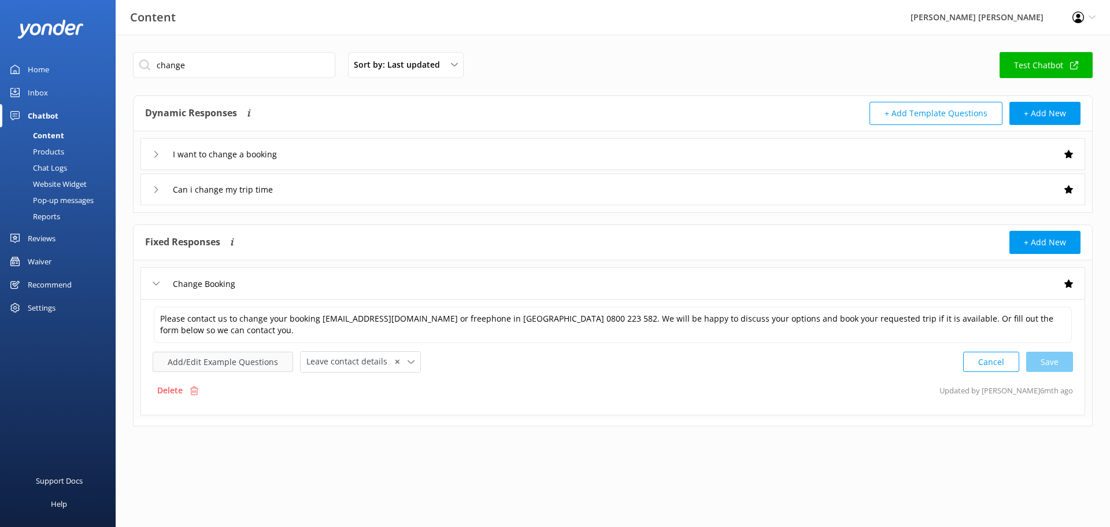
click at [216, 365] on button "Add/Edit Example Questions" at bounding box center [223, 362] width 141 height 20
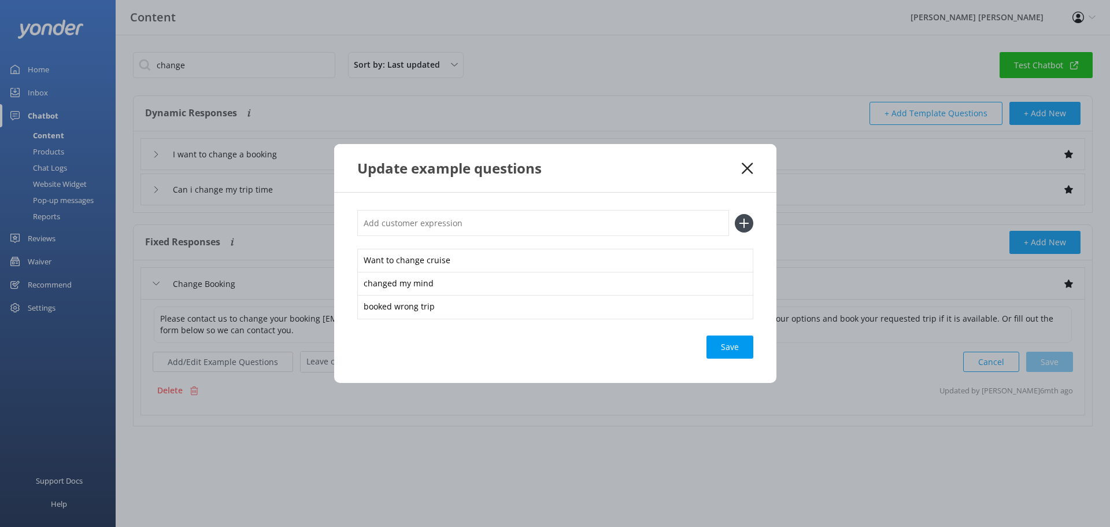
click at [481, 231] on input "text" at bounding box center [543, 223] width 372 height 26
paste input "Can l change a mulit day booking for 1/2 day walk and 1/2 day kayak"
drag, startPoint x: 501, startPoint y: 223, endPoint x: 415, endPoint y: 224, distance: 86.2
click at [415, 224] on input "Can l change a mulit day booking for 1/2 day walk and 1/2 day kayak" at bounding box center [543, 223] width 372 height 26
type input "Change 1/2 day walk and 1/2 day kayak"
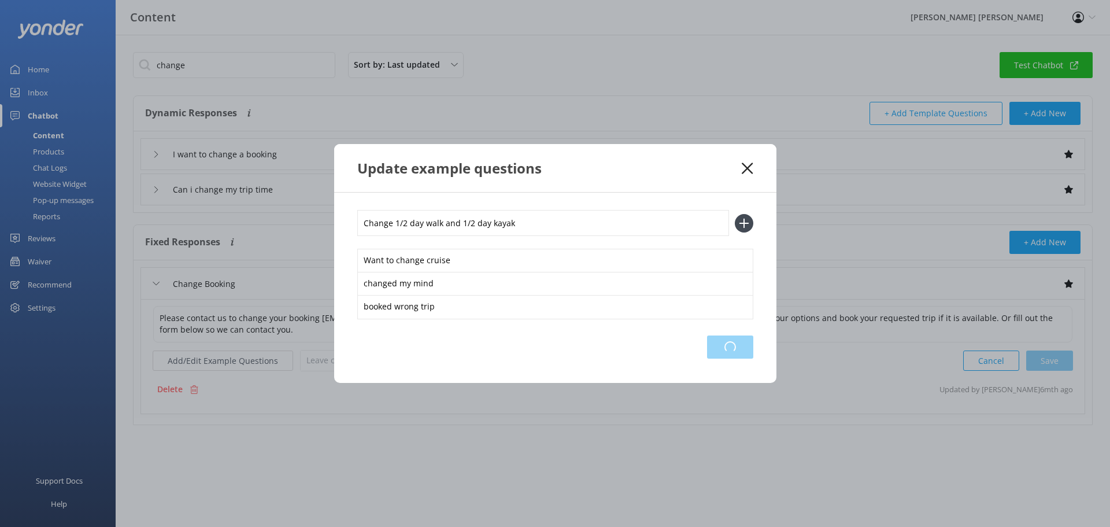
click at [751, 352] on div "Loading.." at bounding box center [730, 346] width 46 height 23
click at [745, 219] on icon at bounding box center [744, 223] width 19 height 19
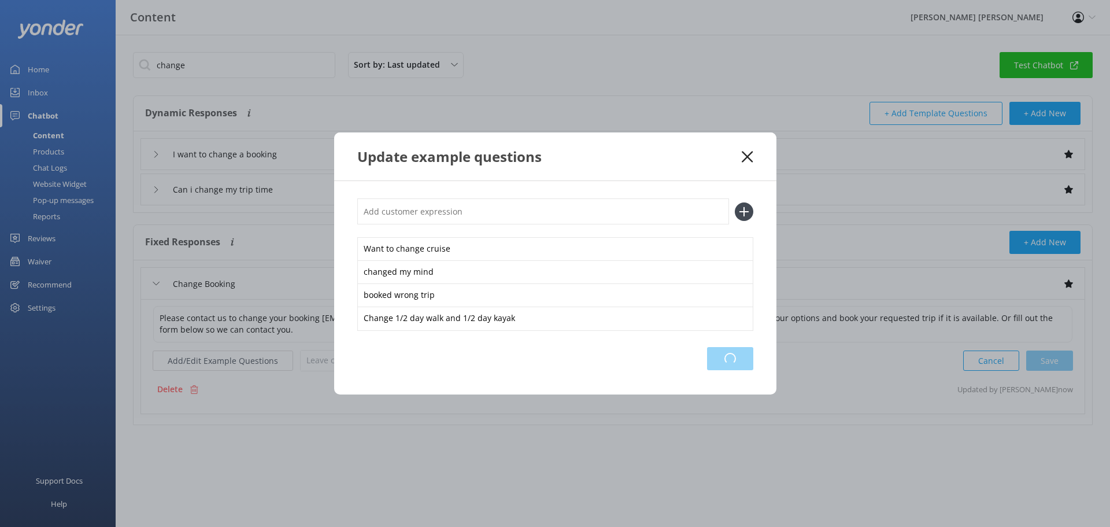
click at [726, 358] on div "Loading.." at bounding box center [730, 358] width 46 height 23
click at [262, 326] on div "Update example questions Want to change cruise changed my mind booked wrong tri…" at bounding box center [555, 263] width 1110 height 527
click at [747, 154] on icon at bounding box center [747, 157] width 11 height 12
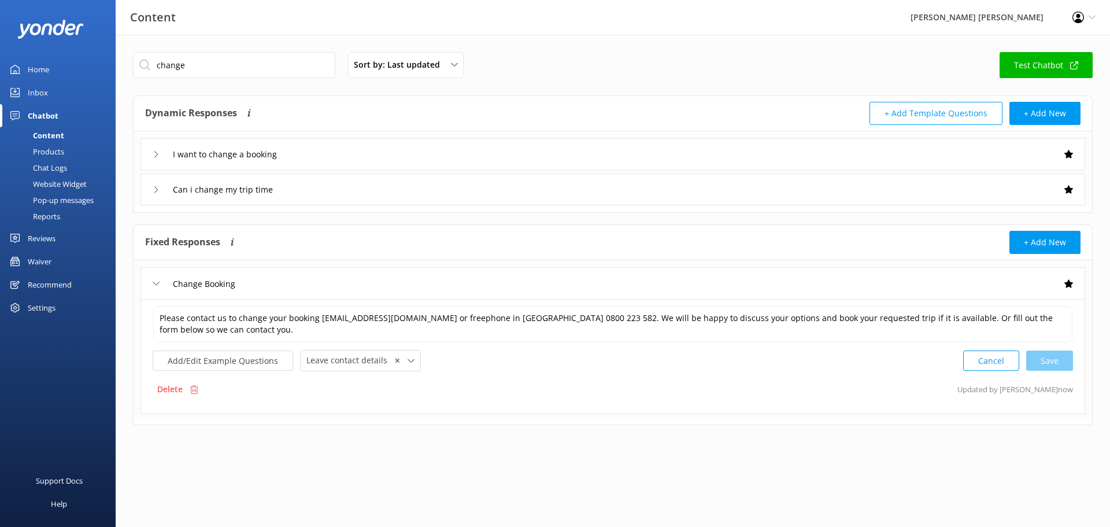
click at [156, 189] on icon at bounding box center [156, 189] width 7 height 7
